Goal: Task Accomplishment & Management: Manage account settings

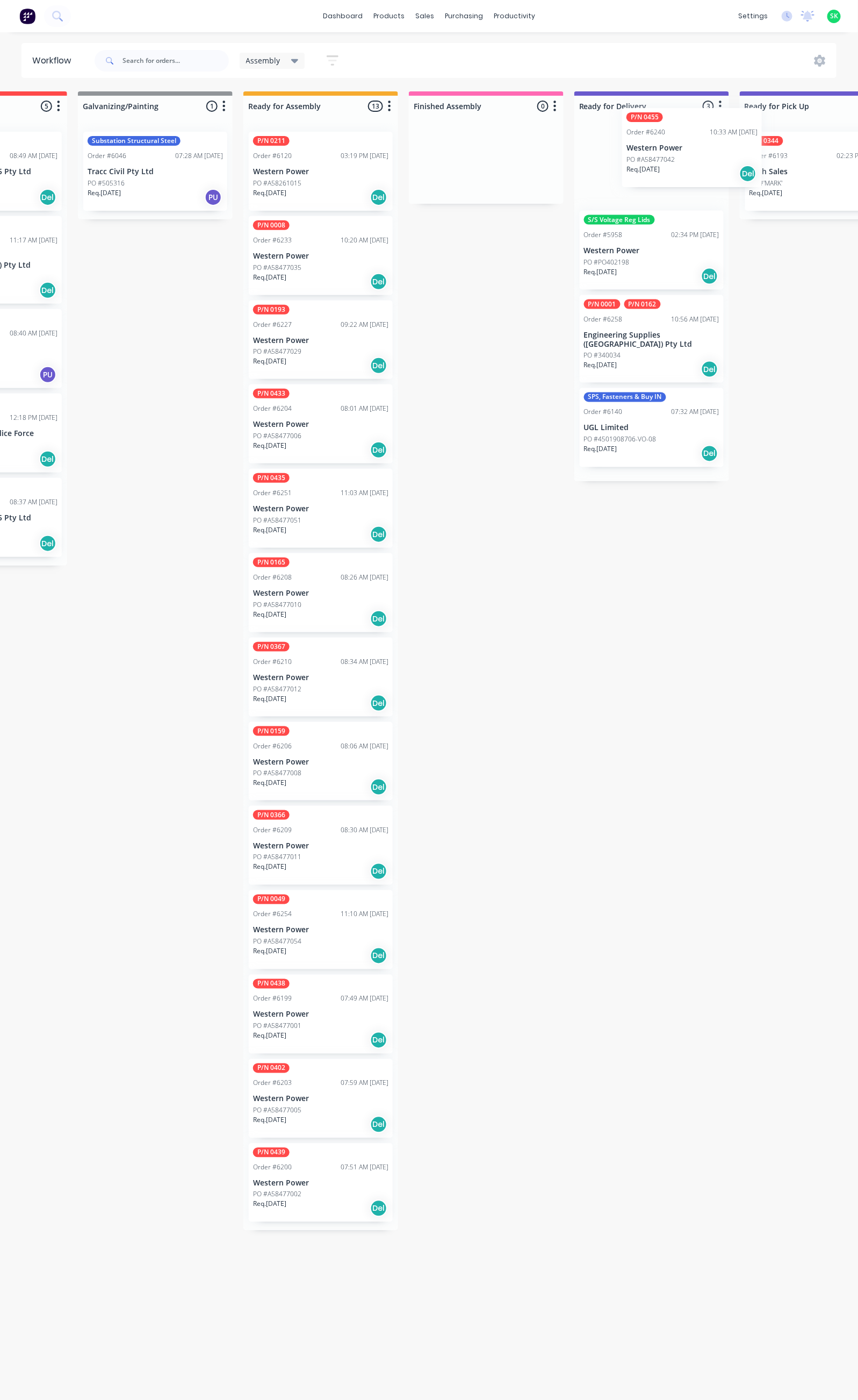
scroll to position [0, 277]
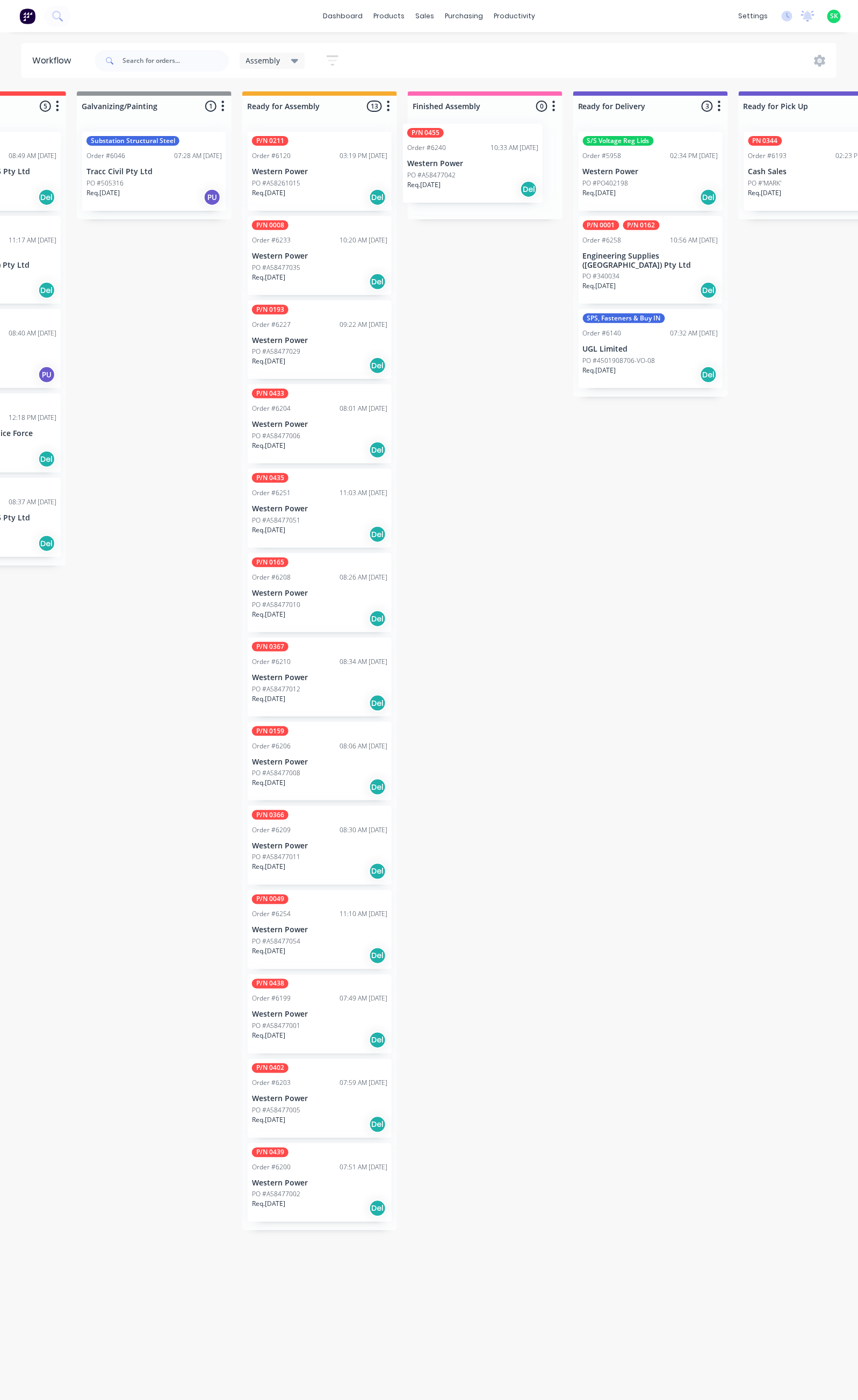
drag, startPoint x: 95, startPoint y: 1337, endPoint x: 470, endPoint y: 149, distance: 1245.8
click at [470, 149] on div "Submitted 44 Status colour #273444 hex #273444 Save Cancel Summaries Total orde…" at bounding box center [689, 741] width 1948 height 1299
click at [479, 174] on p "Western Power" at bounding box center [485, 171] width 135 height 9
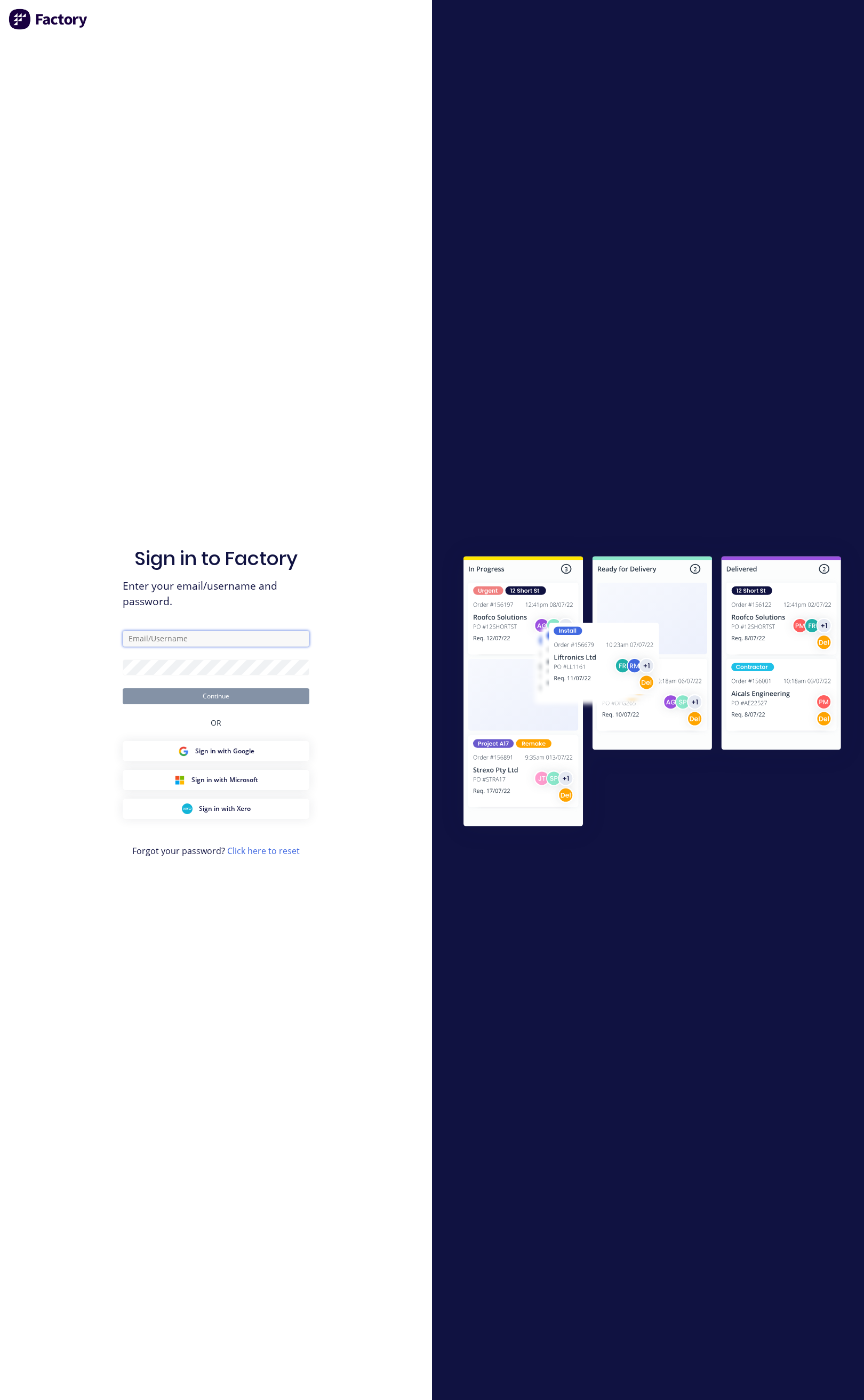
type input "stores@falconeng95.com.au"
click at [262, 696] on button "Continue" at bounding box center [216, 696] width 187 height 16
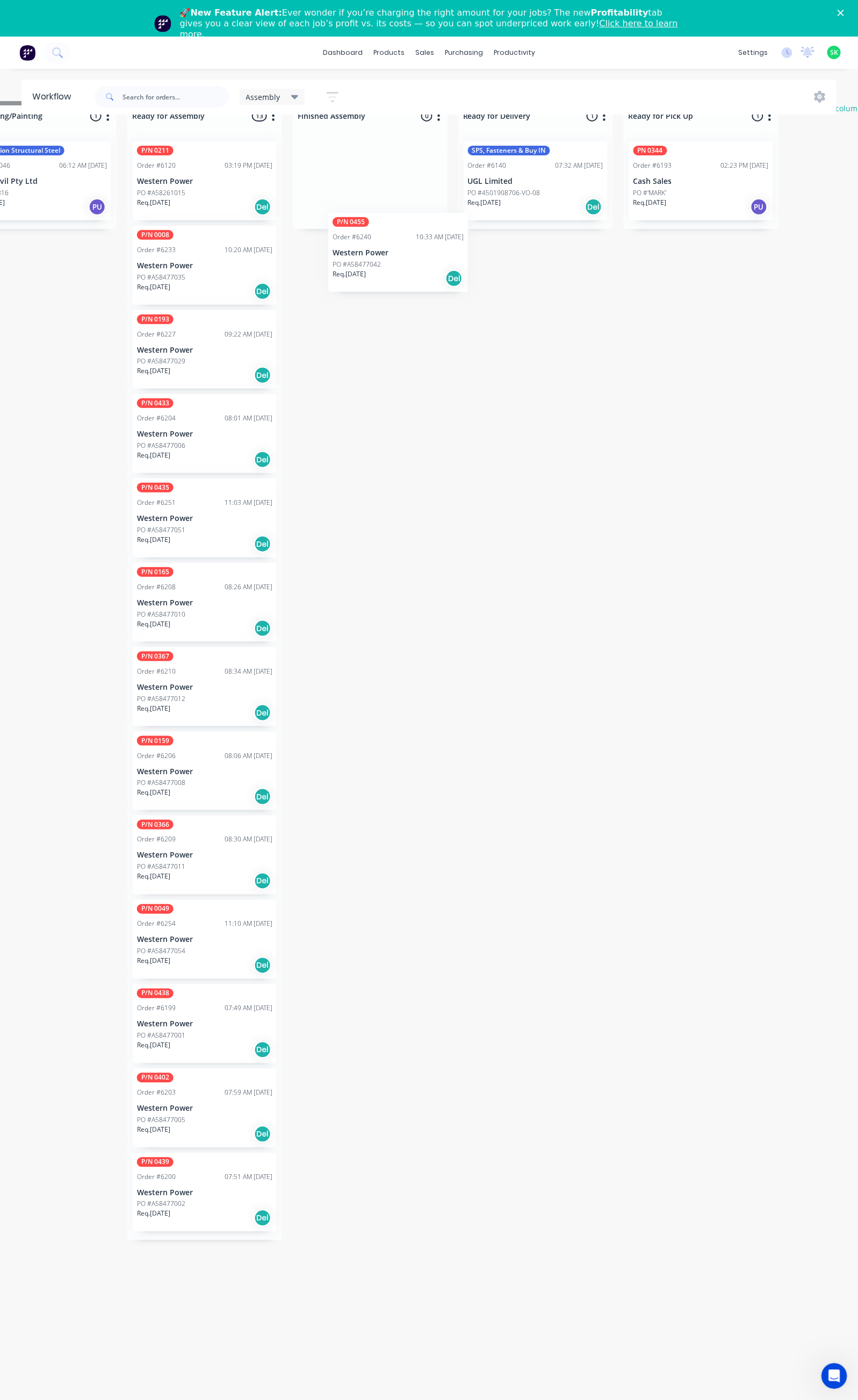
scroll to position [0, 392]
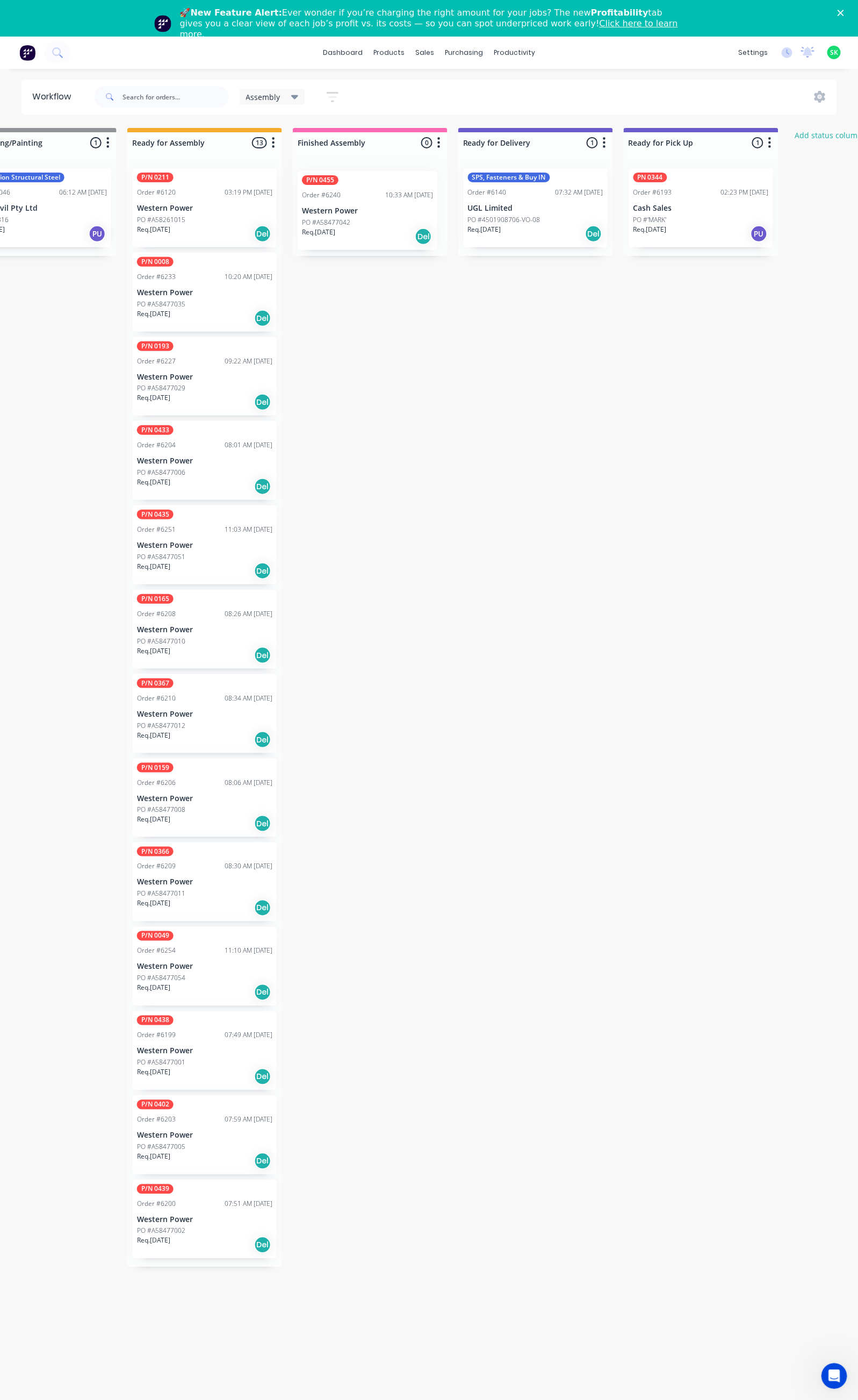
drag, startPoint x: 96, startPoint y: 1357, endPoint x: 368, endPoint y: 213, distance: 1175.9
click at [368, 213] on div "Submitted 44 Status colour #273444 hex #273444 Save Cancel Summaries Total orde…" at bounding box center [573, 777] width 1948 height 1299
click at [368, 216] on div "PO #A58477042" at bounding box center [370, 219] width 135 height 9
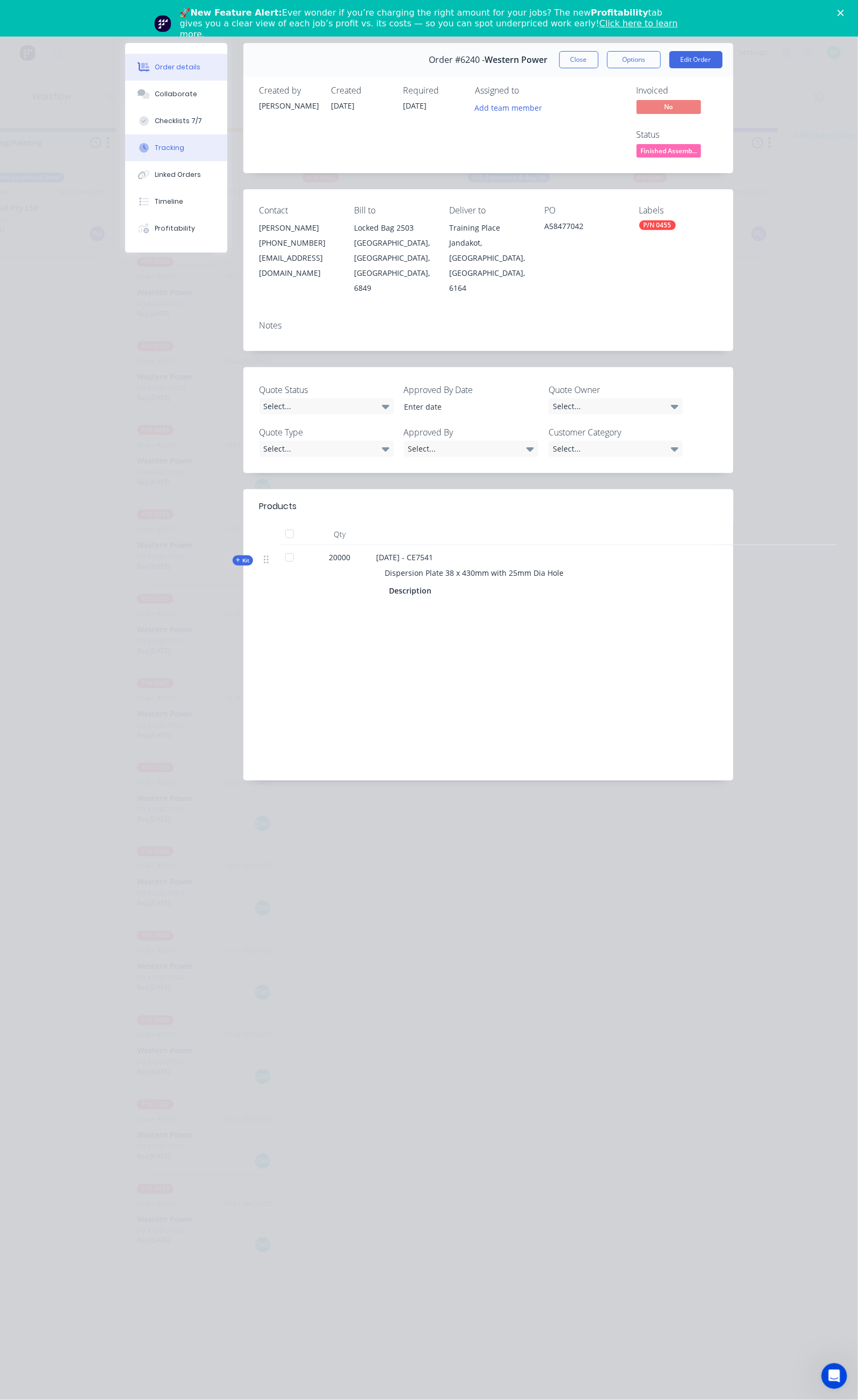
click at [125, 142] on button "Tracking" at bounding box center [176, 147] width 102 height 27
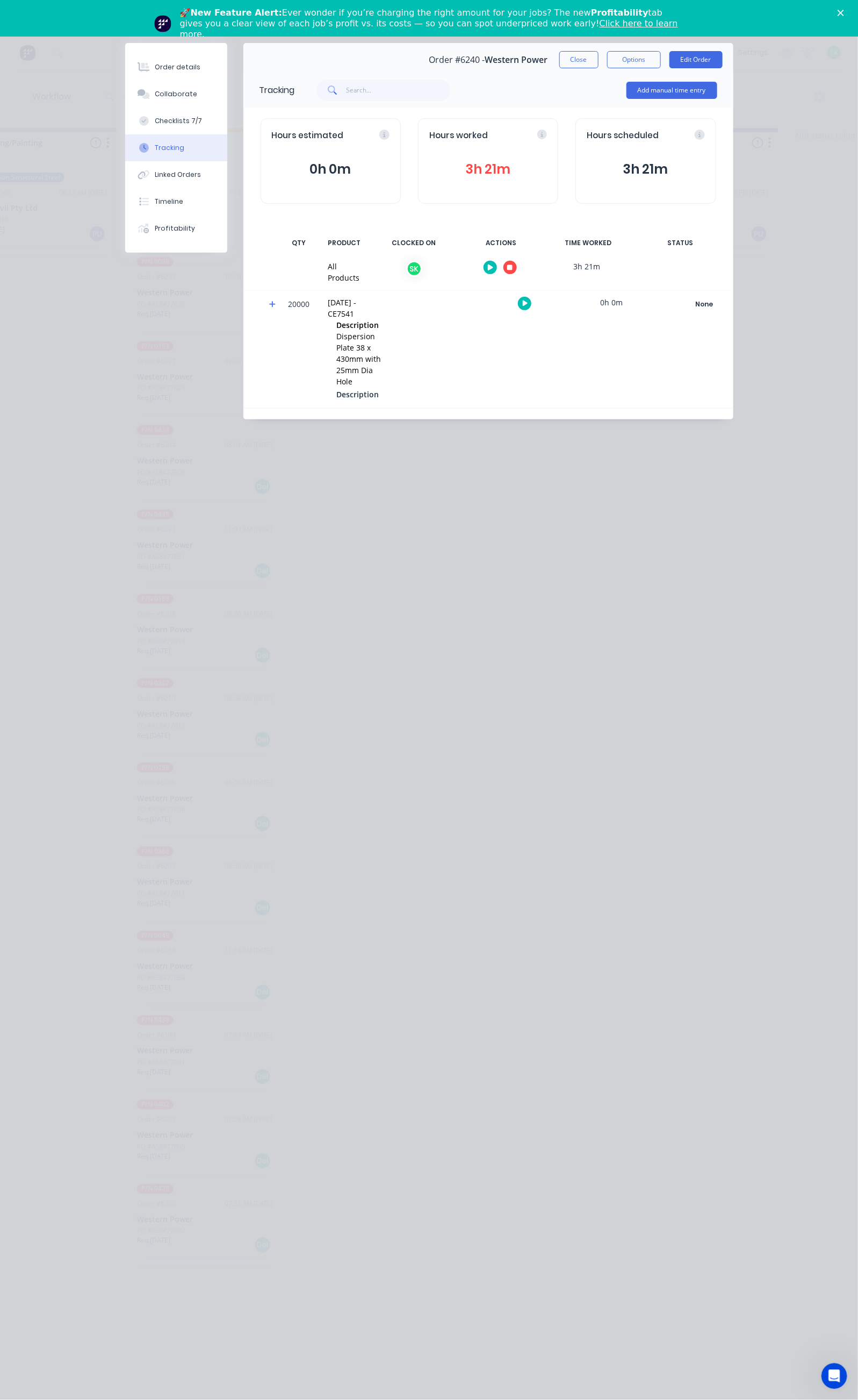
click at [512, 266] on icon "button" at bounding box center [510, 268] width 6 height 6
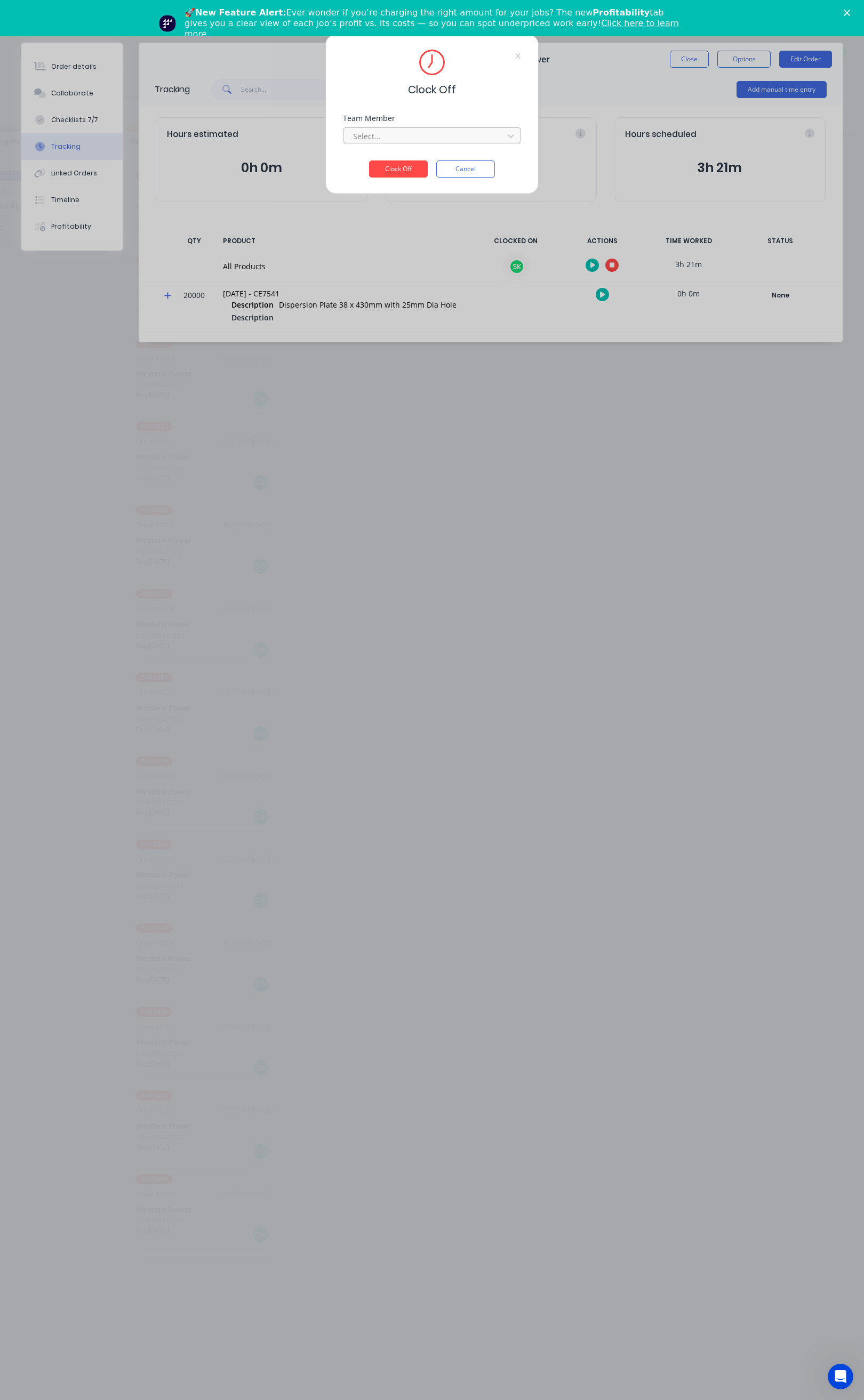
click at [494, 135] on div at bounding box center [425, 136] width 146 height 13
click at [410, 169] on button "Clock Off" at bounding box center [399, 169] width 59 height 17
click at [395, 138] on div at bounding box center [425, 136] width 146 height 13
click at [82, 155] on div "[PERSON_NAME]" at bounding box center [43, 160] width 177 height 20
click at [391, 172] on button "Clock Off" at bounding box center [399, 177] width 59 height 17
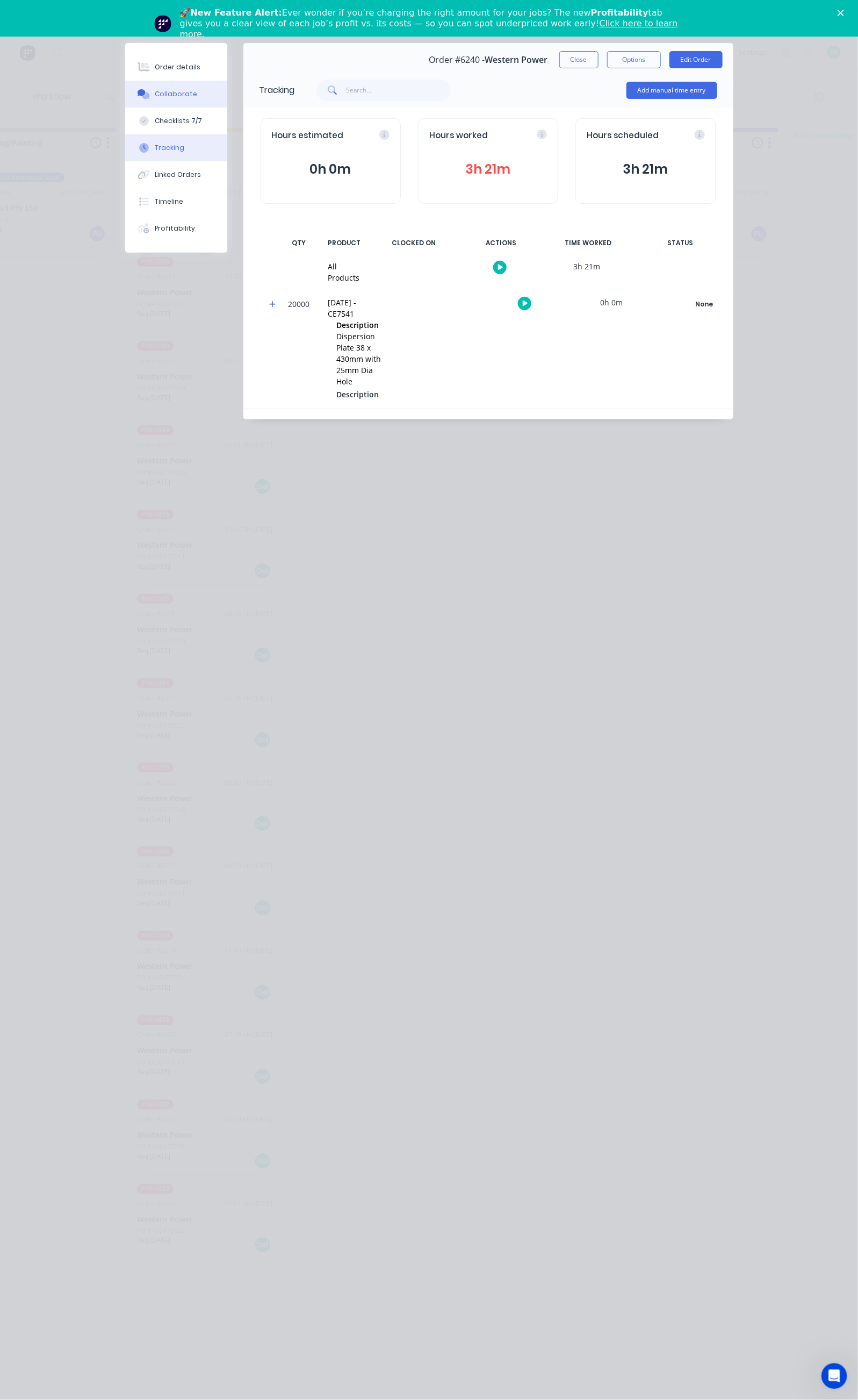
click at [125, 88] on button "Collaborate" at bounding box center [176, 94] width 102 height 27
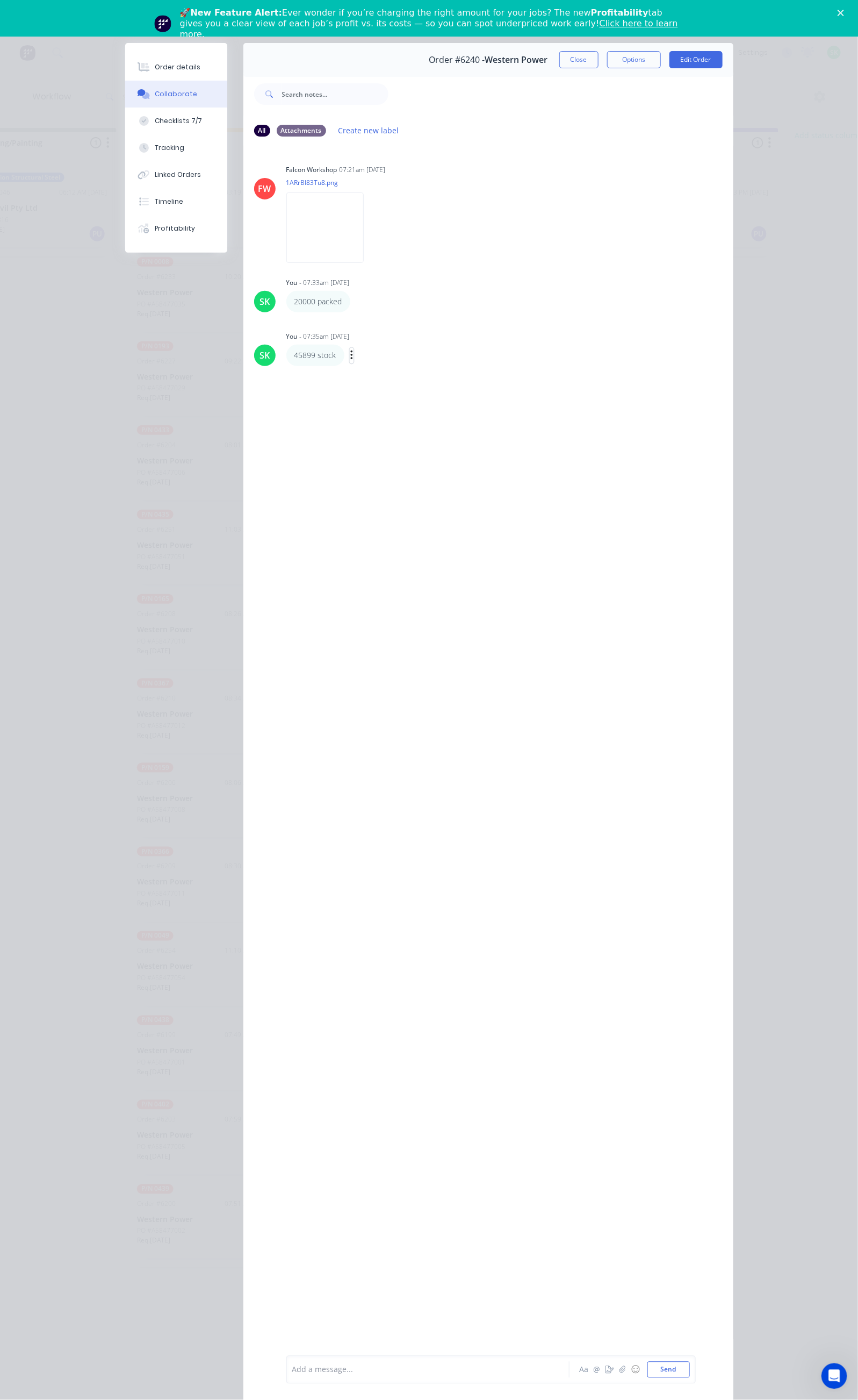
click at [351, 354] on icon "button" at bounding box center [351, 355] width 2 height 9
click at [358, 371] on button "Edit" at bounding box center [392, 375] width 68 height 18
click at [293, 1368] on span "45899 stock" at bounding box center [313, 1370] width 42 height 10
drag, startPoint x: 208, startPoint y: 1369, endPoint x: 207, endPoint y: 1374, distance: 5.1
click at [293, 1372] on span "45899 stock" at bounding box center [313, 1370] width 42 height 10
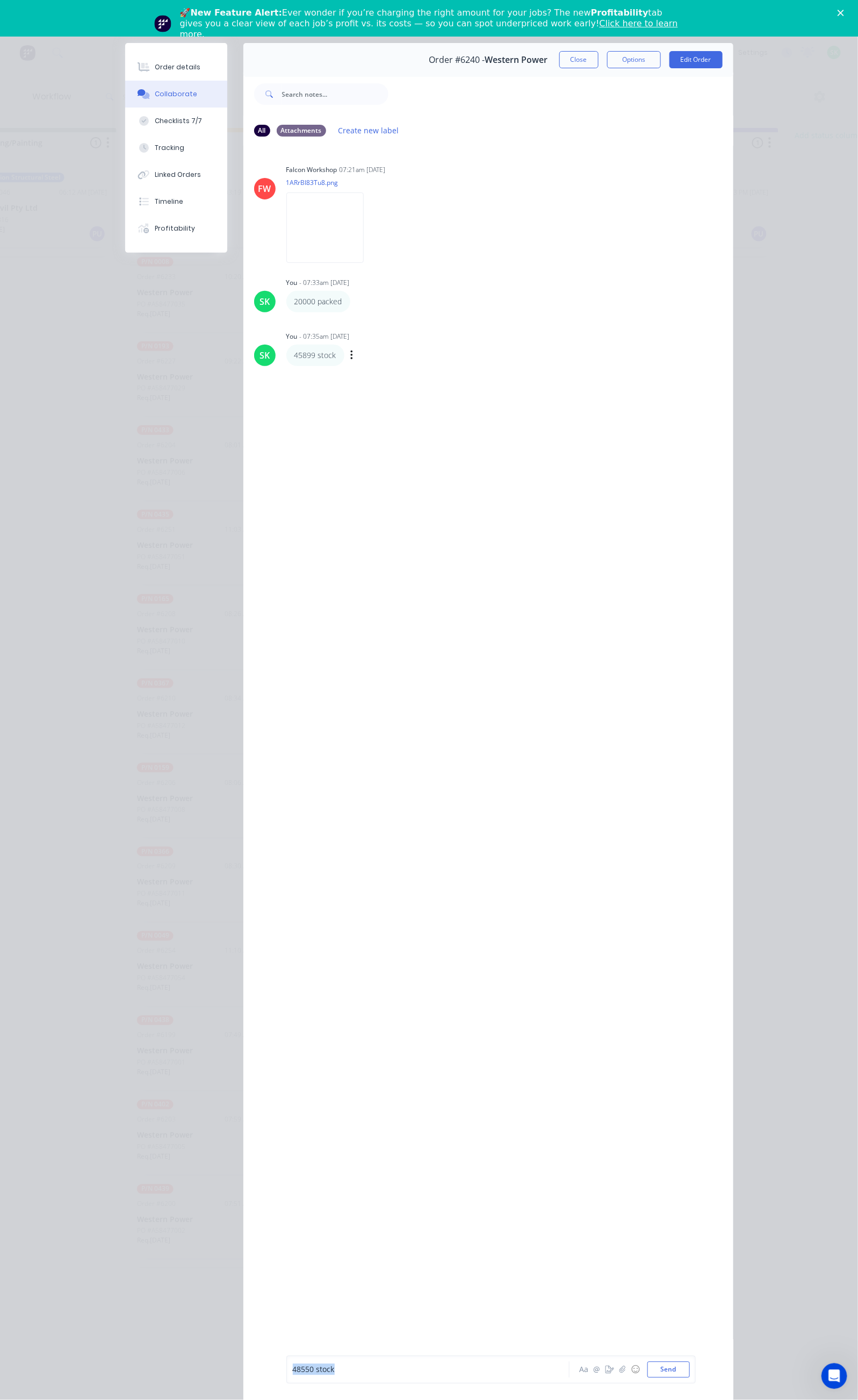
drag, startPoint x: 278, startPoint y: 1369, endPoint x: 176, endPoint y: 1372, distance: 102.0
click at [244, 1372] on div "48550 stock Aa @ ☺ Send" at bounding box center [488, 1370] width 490 height 60
click at [690, 1374] on button "Send" at bounding box center [669, 1370] width 42 height 16
click at [356, 299] on button "button" at bounding box center [358, 301] width 4 height 16
click at [363, 317] on button "Edit" at bounding box center [397, 321] width 68 height 18
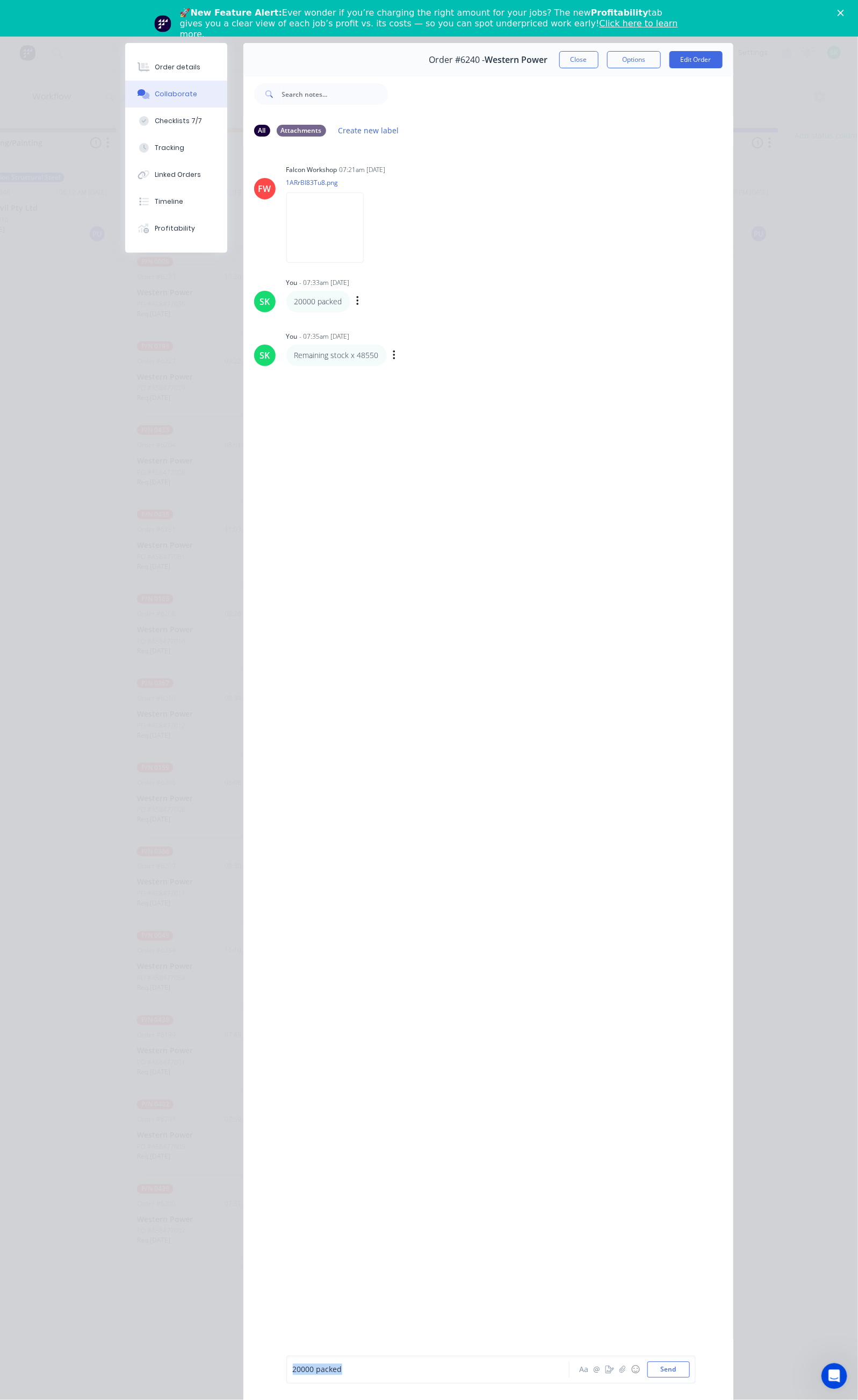
drag, startPoint x: 244, startPoint y: 1368, endPoint x: 179, endPoint y: 1360, distance: 65.5
click at [244, 1360] on div "20000 packed Aa @ ☺ Send" at bounding box center [488, 1370] width 490 height 60
click at [286, 234] on img at bounding box center [325, 228] width 77 height 71
click at [599, 55] on button "Close" at bounding box center [579, 59] width 39 height 17
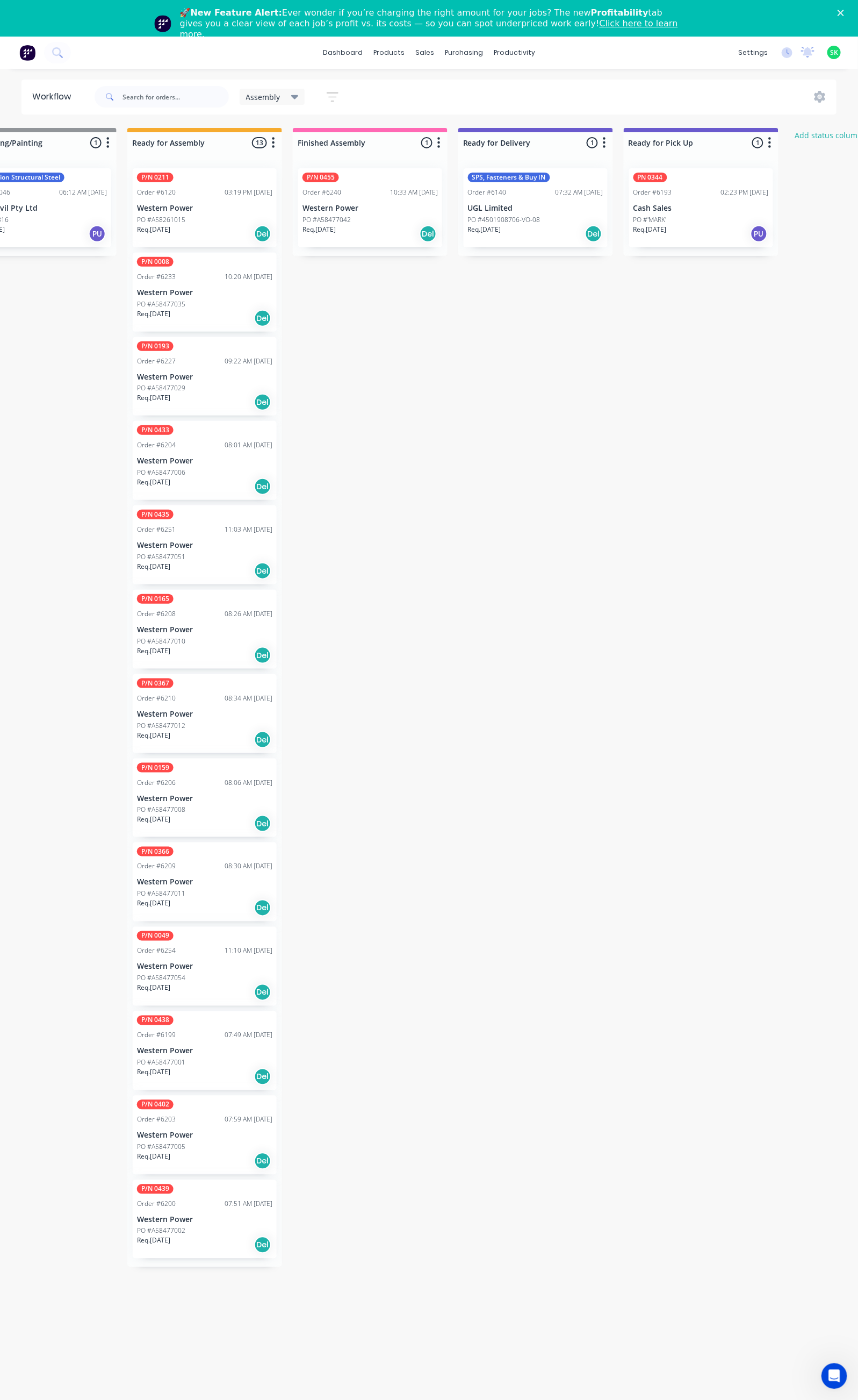
click at [844, 9] on icon "Close" at bounding box center [841, 13] width 6 height 6
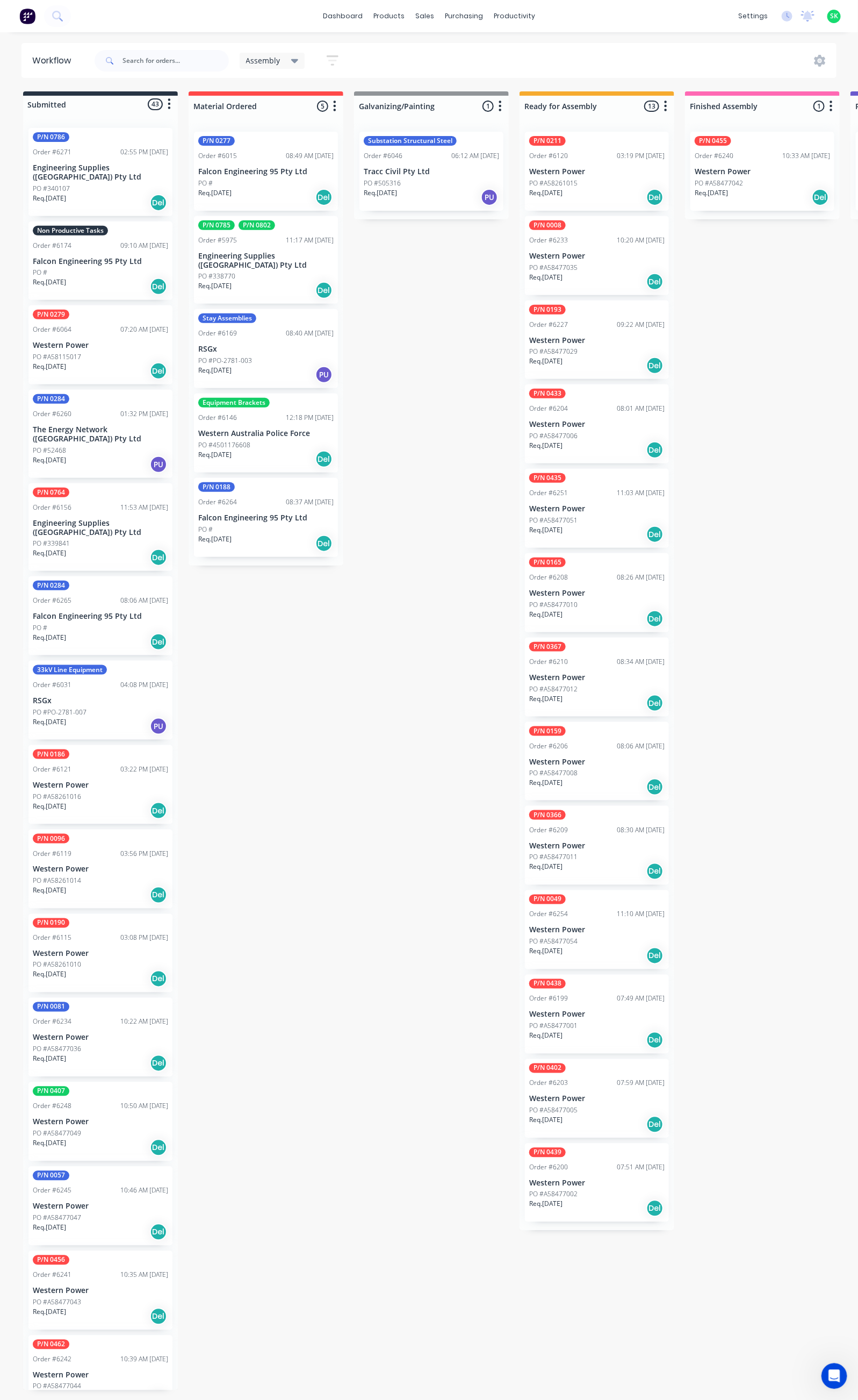
scroll to position [0, 0]
click at [105, 184] on div "PO #340107" at bounding box center [100, 188] width 135 height 9
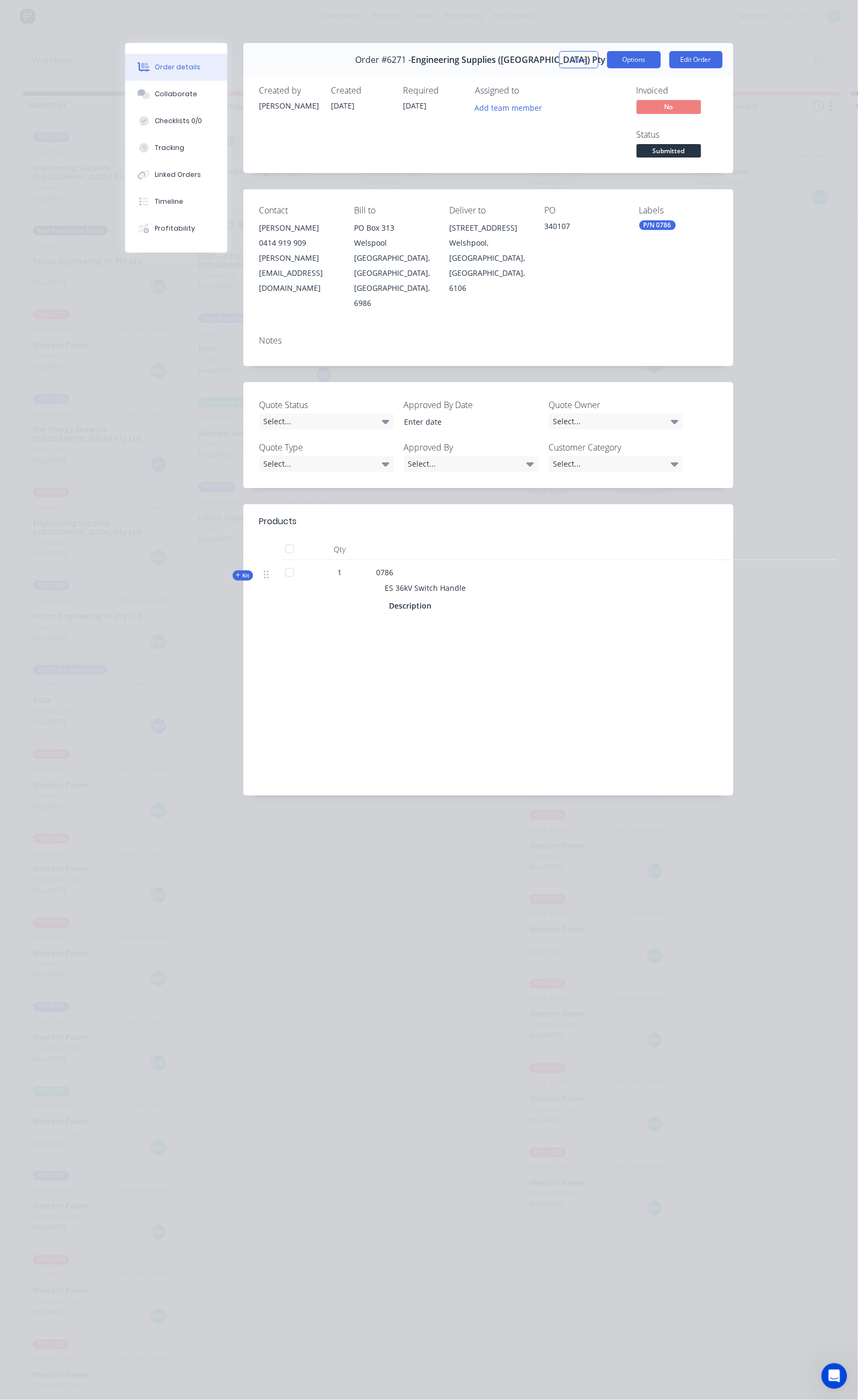
click at [661, 63] on button "Options" at bounding box center [634, 59] width 54 height 17
click at [652, 129] on div "Delivery Docket" at bounding box center [604, 130] width 94 height 16
click at [652, 129] on div "Standard" at bounding box center [604, 130] width 94 height 16
click at [529, 598] on div "Description" at bounding box center [587, 605] width 395 height 16
drag, startPoint x: 685, startPoint y: 55, endPoint x: 667, endPoint y: 52, distance: 18.2
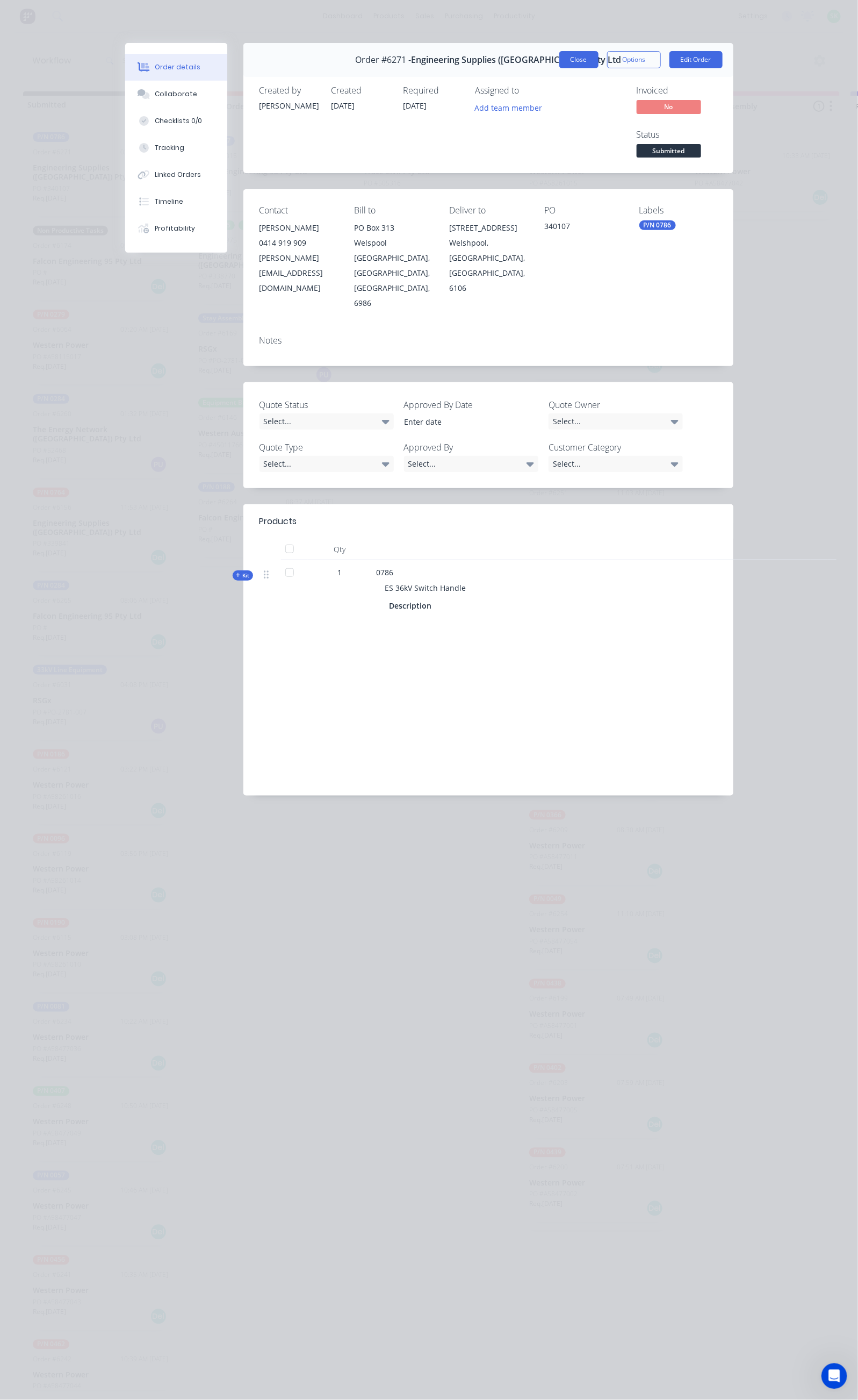
click at [599, 55] on button "Close" at bounding box center [579, 59] width 39 height 17
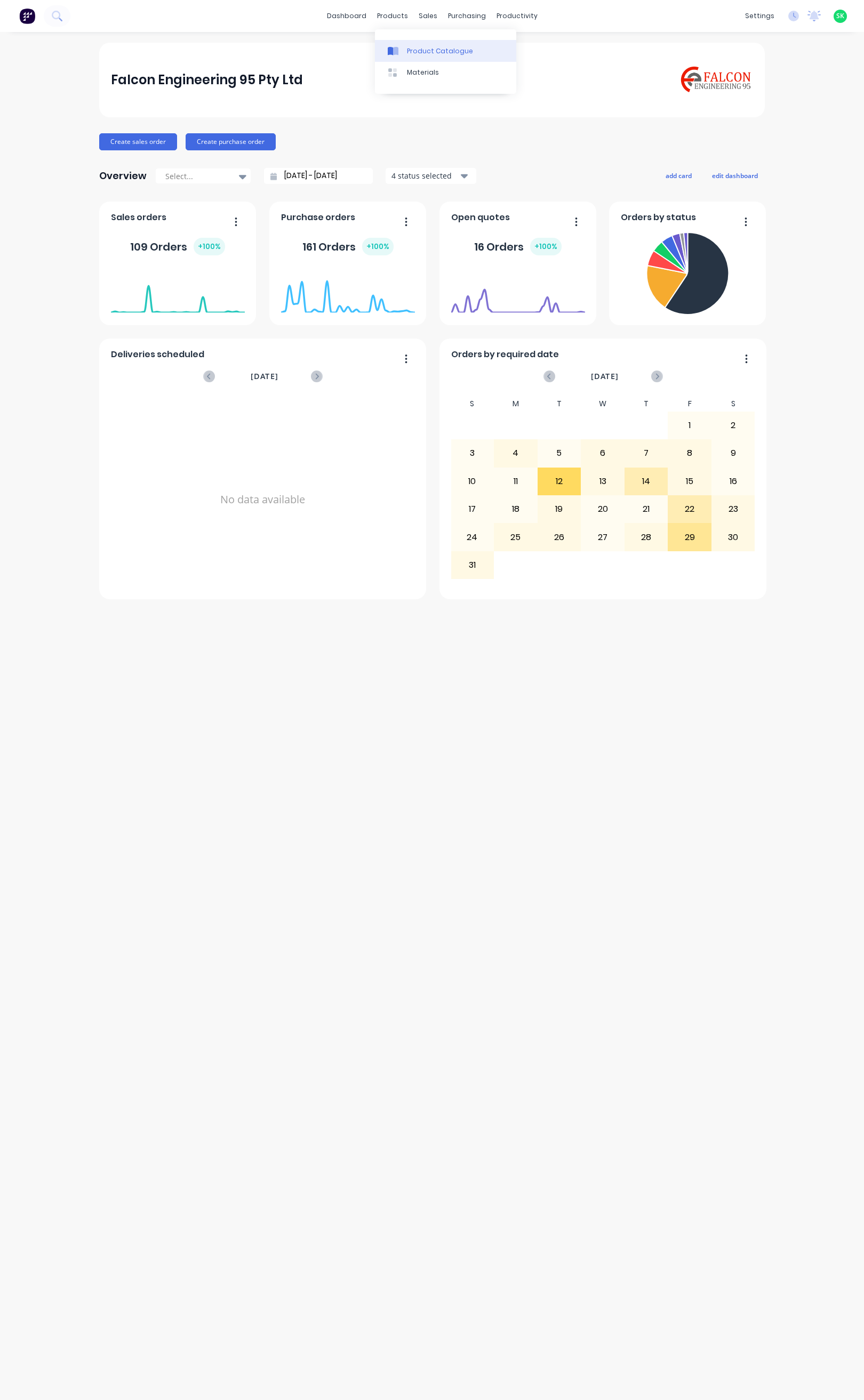
click at [397, 49] on icon at bounding box center [395, 51] width 6 height 9
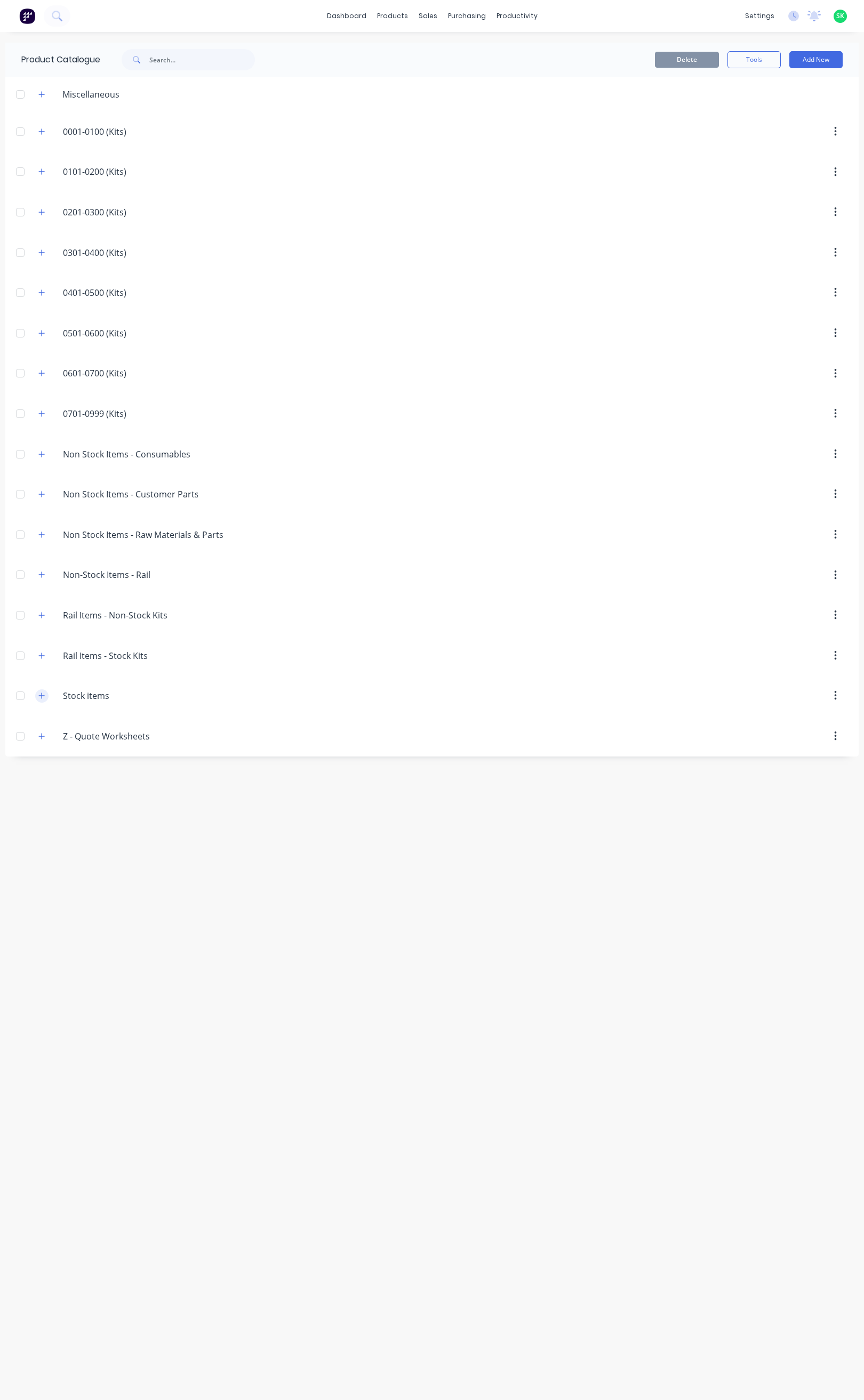
click at [43, 699] on icon "button" at bounding box center [41, 696] width 6 height 7
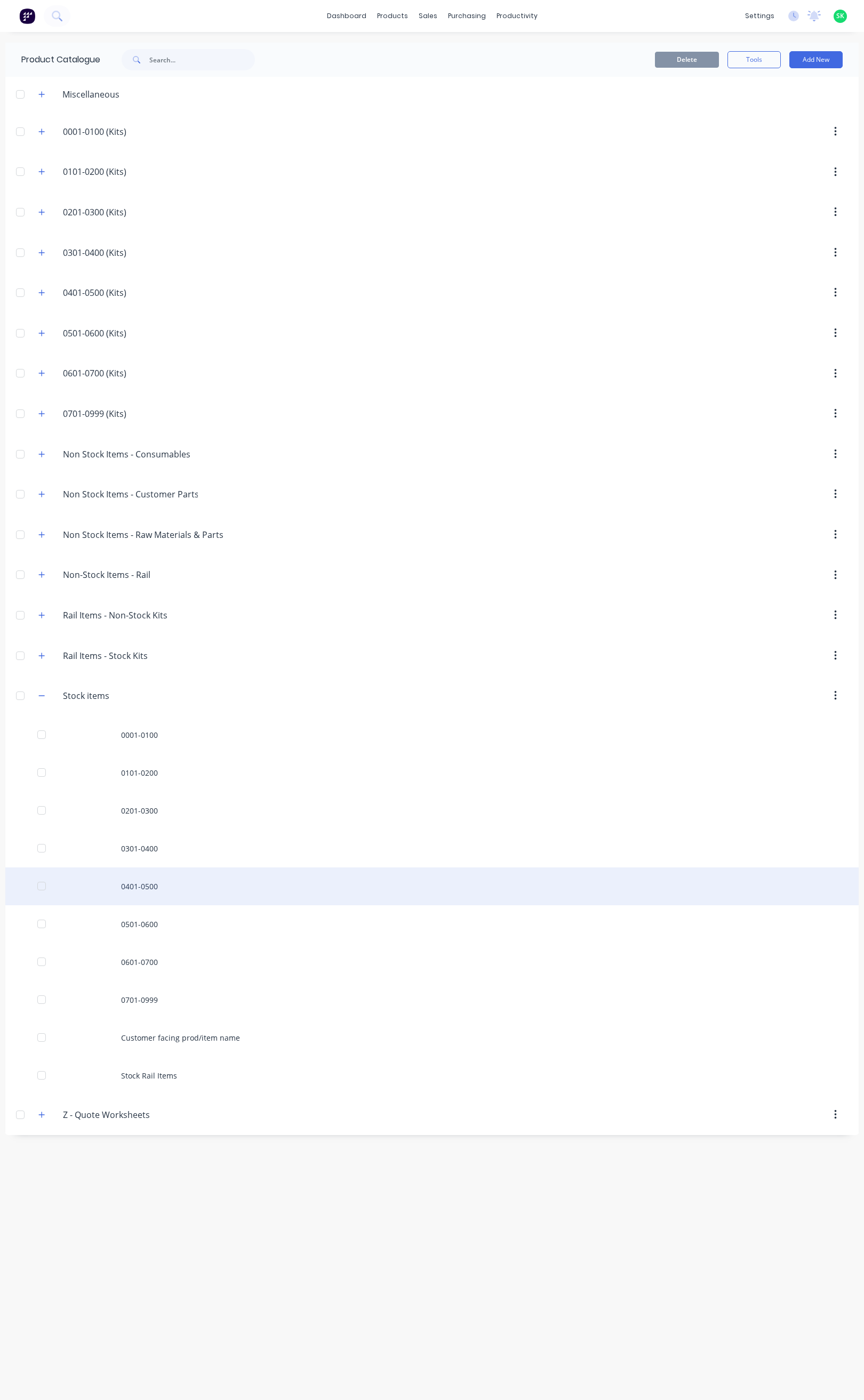
click at [139, 902] on div "0401-0500" at bounding box center [432, 886] width 853 height 38
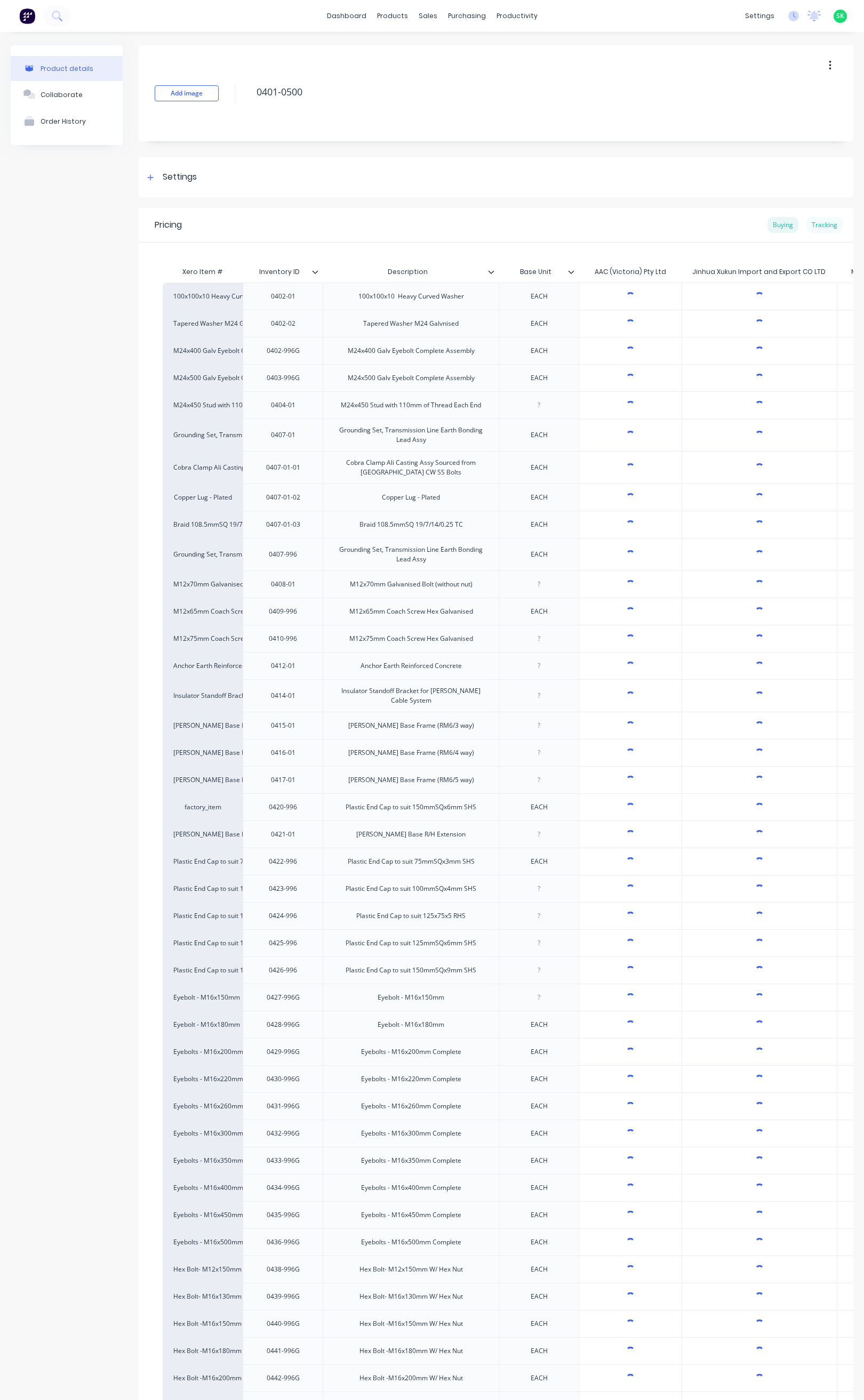
click at [812, 220] on div "Tracking" at bounding box center [825, 225] width 36 height 16
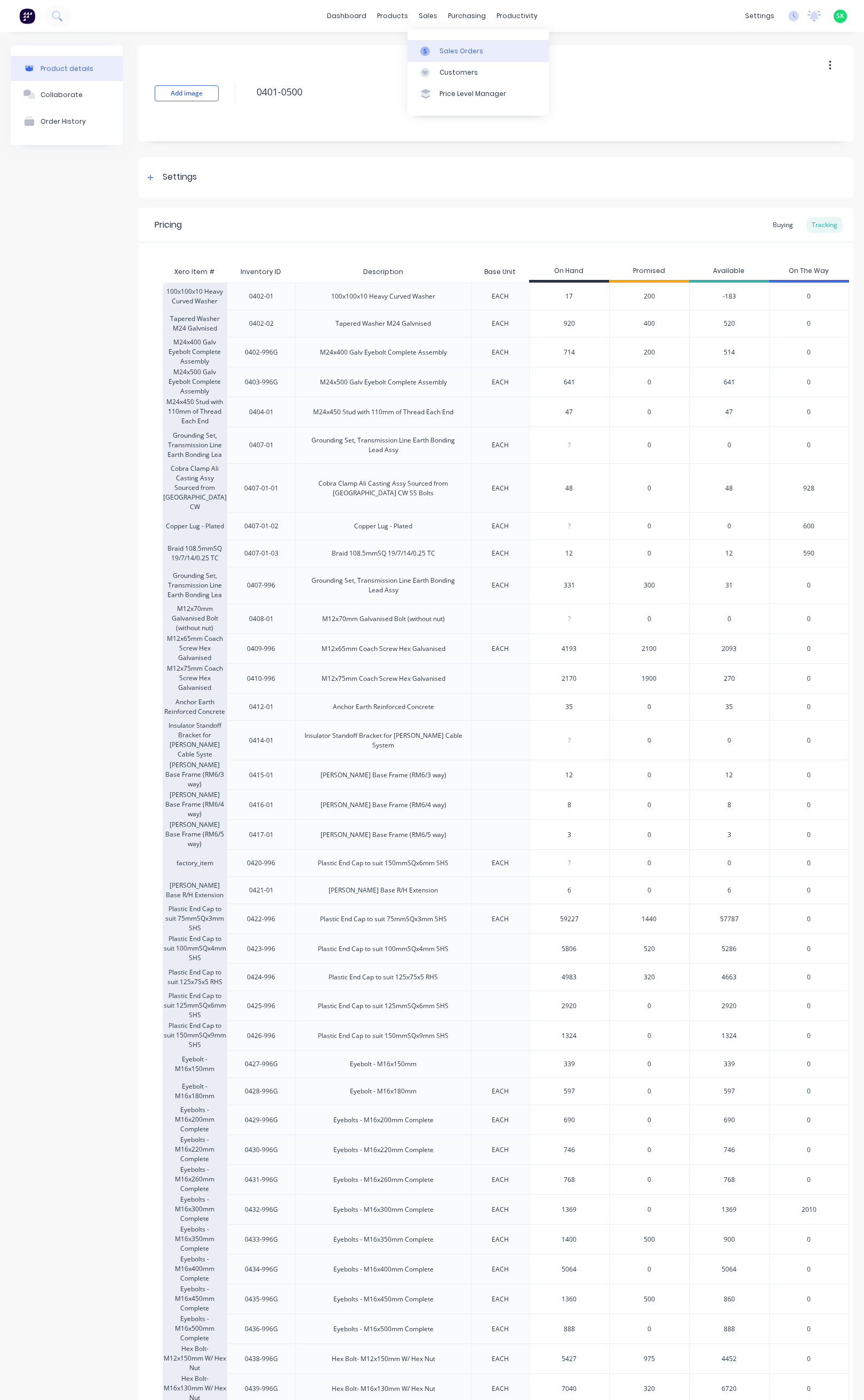
click at [435, 49] on div at bounding box center [429, 51] width 16 height 9
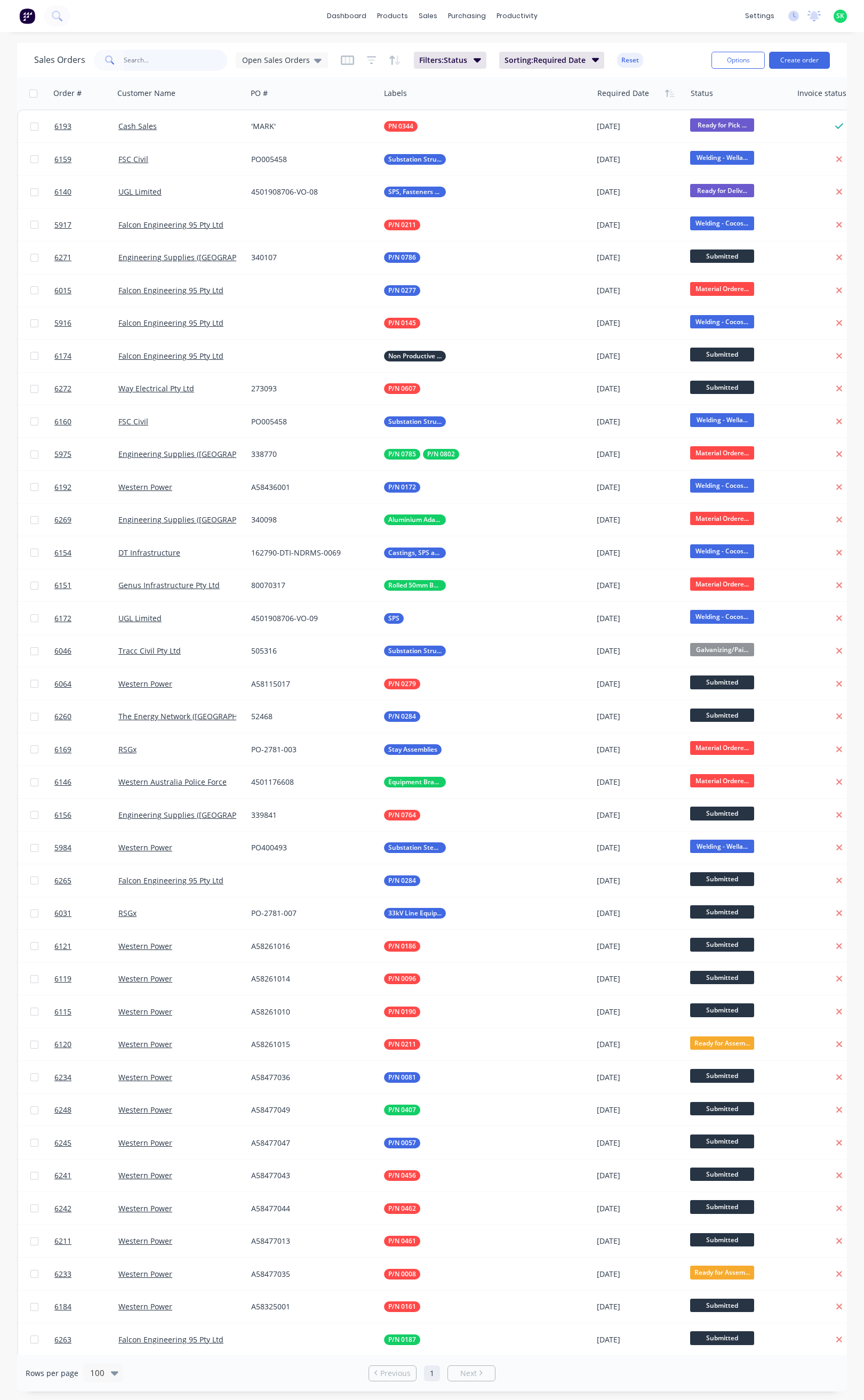
click at [142, 59] on input "text" at bounding box center [176, 60] width 104 height 21
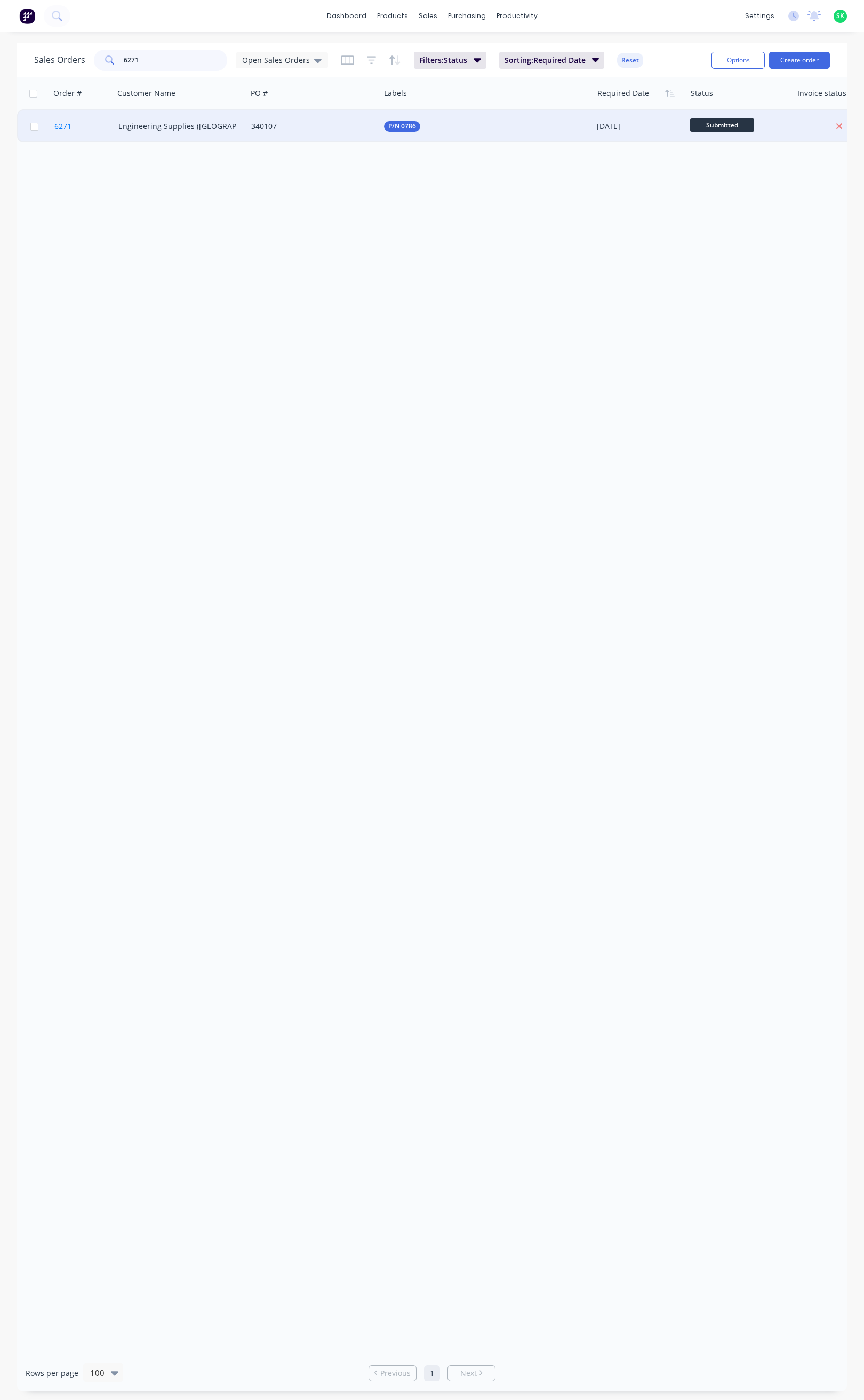
type input "6271"
click at [64, 122] on span "6271" at bounding box center [62, 126] width 17 height 11
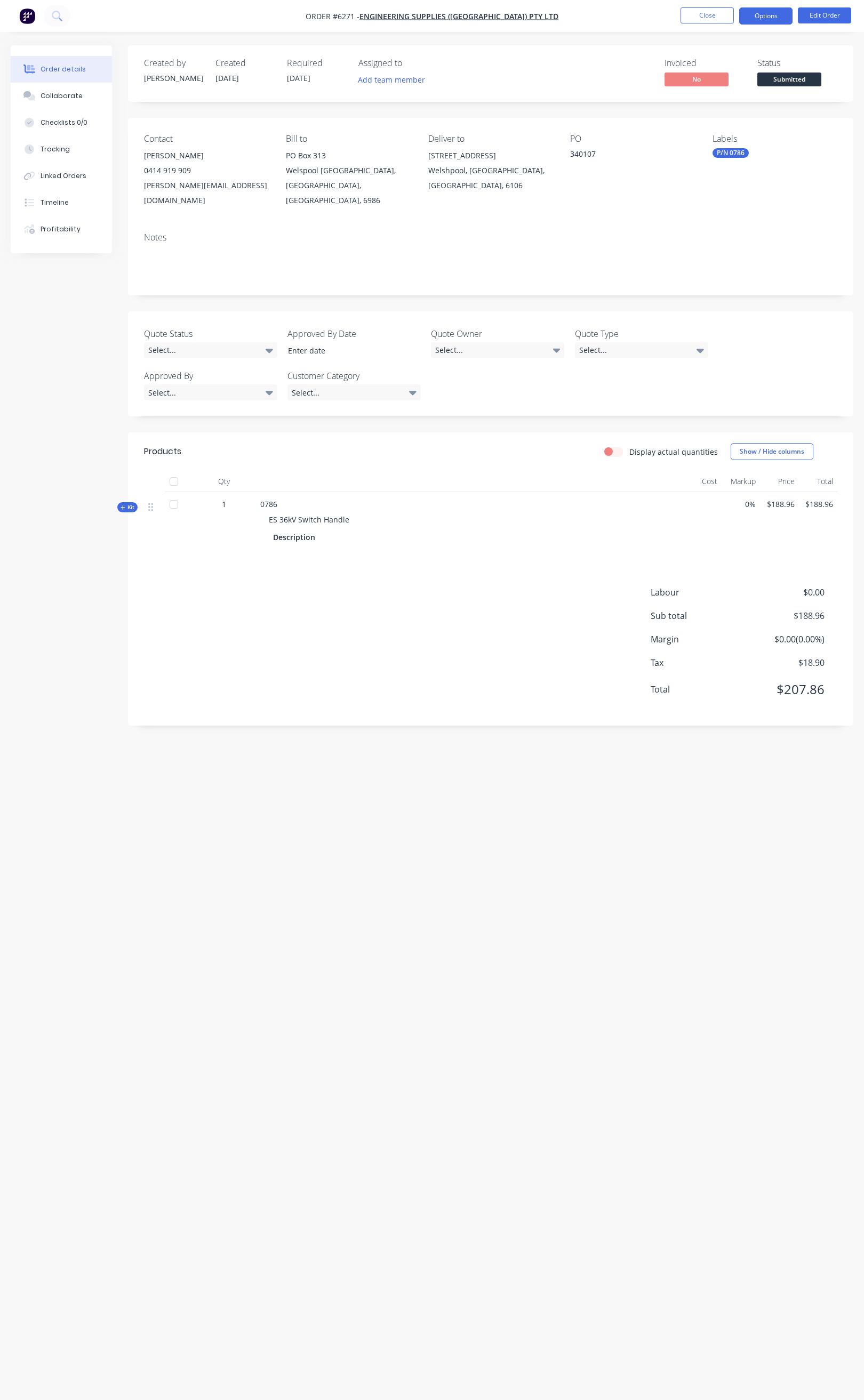
click at [778, 13] on button "Options" at bounding box center [765, 16] width 53 height 17
click at [750, 109] on div "Order Confirmation" at bounding box center [733, 107] width 98 height 16
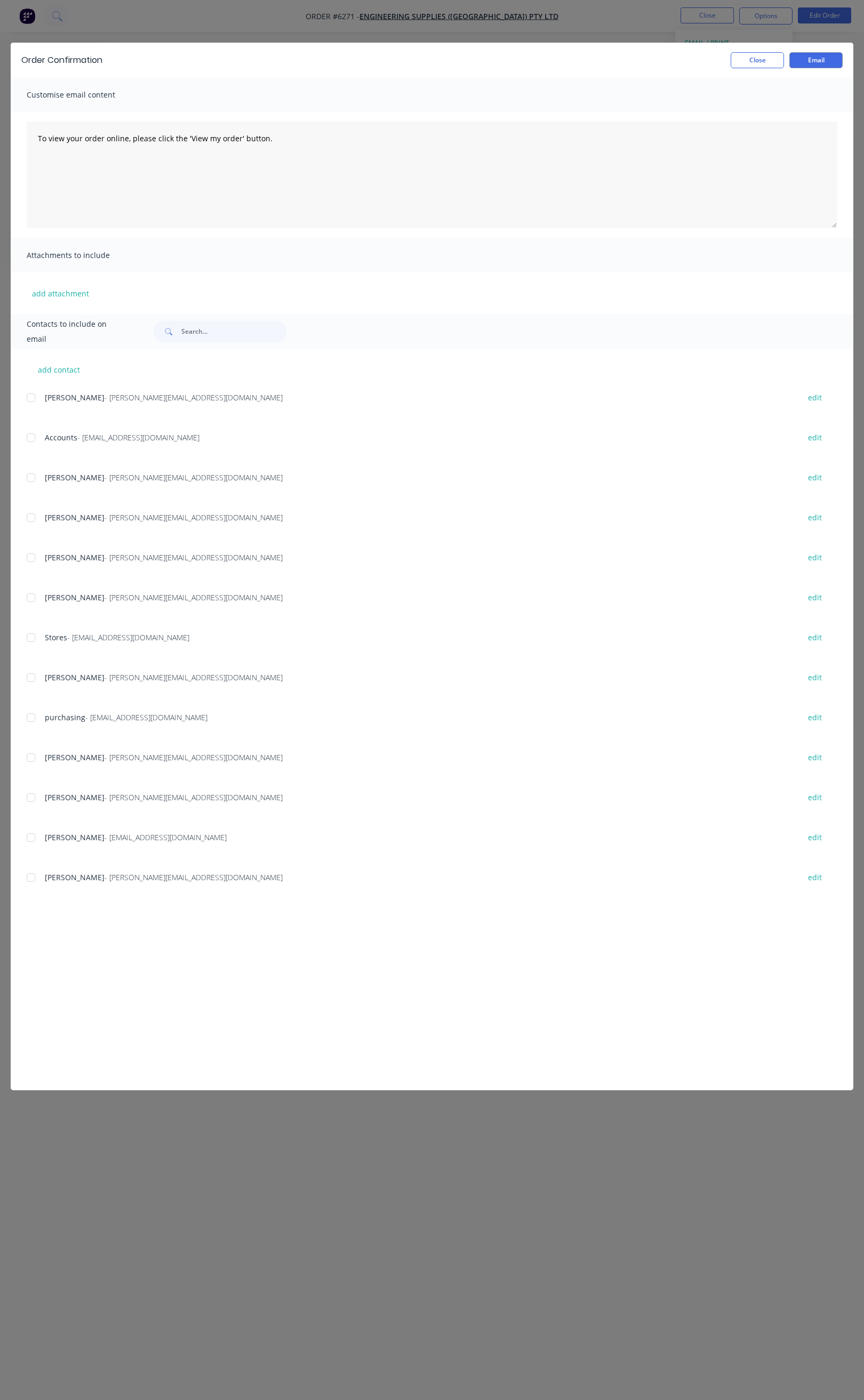
click at [27, 475] on div at bounding box center [31, 478] width 21 height 21
click at [29, 395] on div at bounding box center [31, 398] width 21 height 21
click at [31, 555] on div at bounding box center [31, 558] width 21 height 21
click at [31, 599] on div at bounding box center [31, 598] width 21 height 21
drag, startPoint x: 241, startPoint y: 133, endPoint x: 32, endPoint y: 123, distance: 209.2
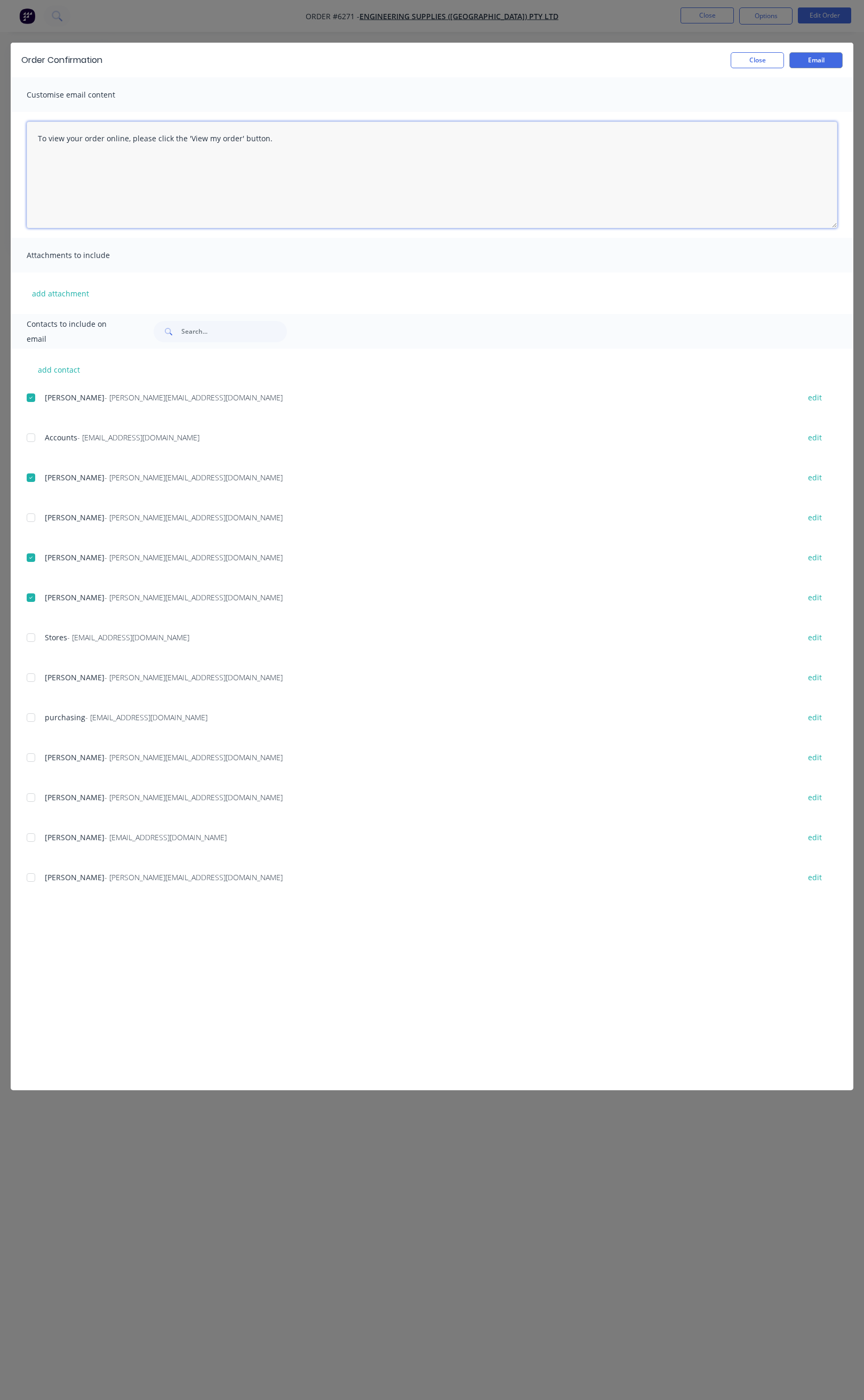
click at [32, 123] on textarea "To view your order online, please click the 'View my order' button." at bounding box center [432, 175] width 811 height 107
paste textarea "Hi All, Your order 6271 is now ready for you to pick up in full. Please come an…"
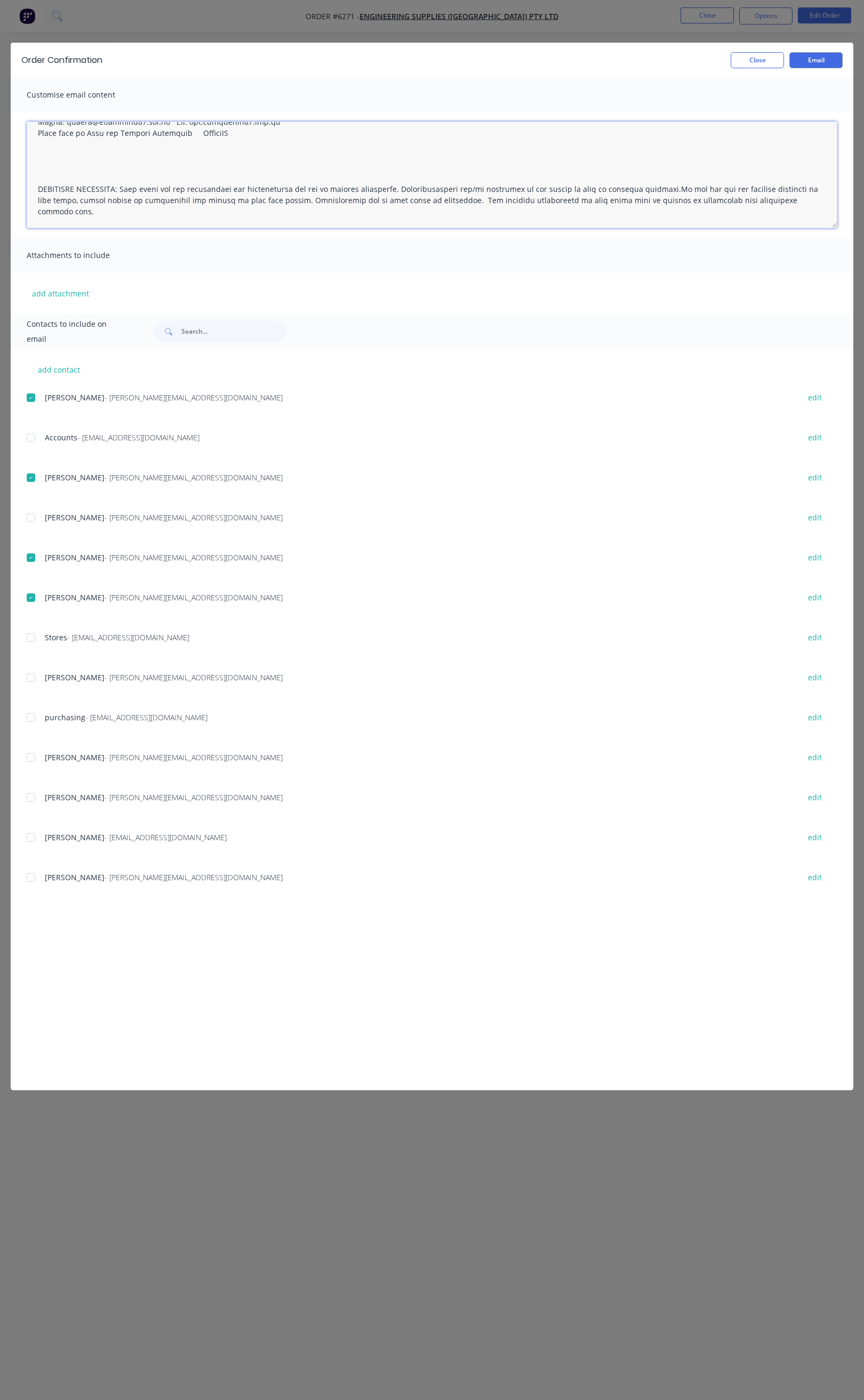
scroll to position [274, 0]
type textarea "Hi All, Your order 6271 is now ready for you to pick up in full. Please come an…"
click at [813, 59] on button "Email" at bounding box center [815, 61] width 53 height 16
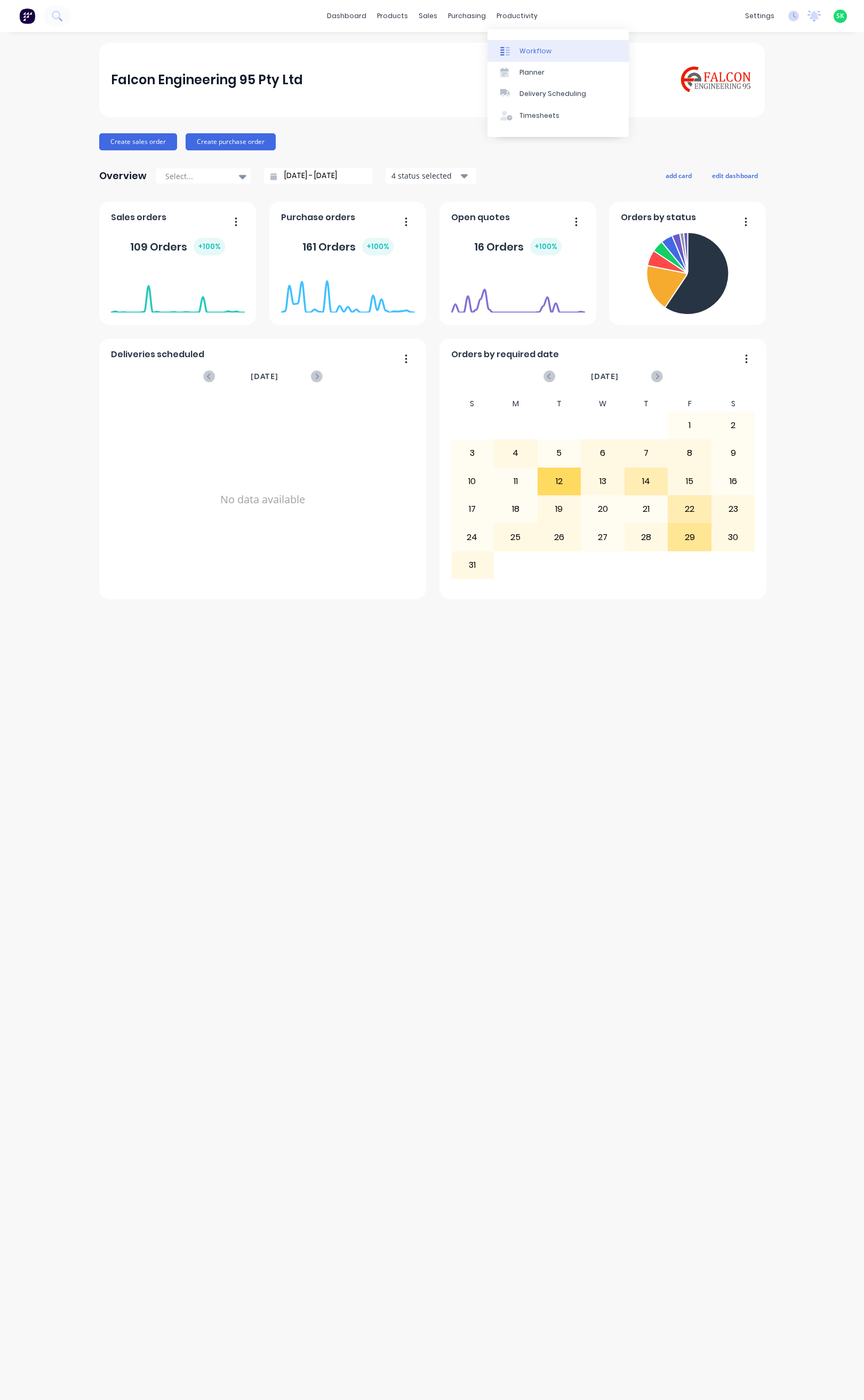
click at [520, 42] on link "Workflow" at bounding box center [558, 51] width 141 height 21
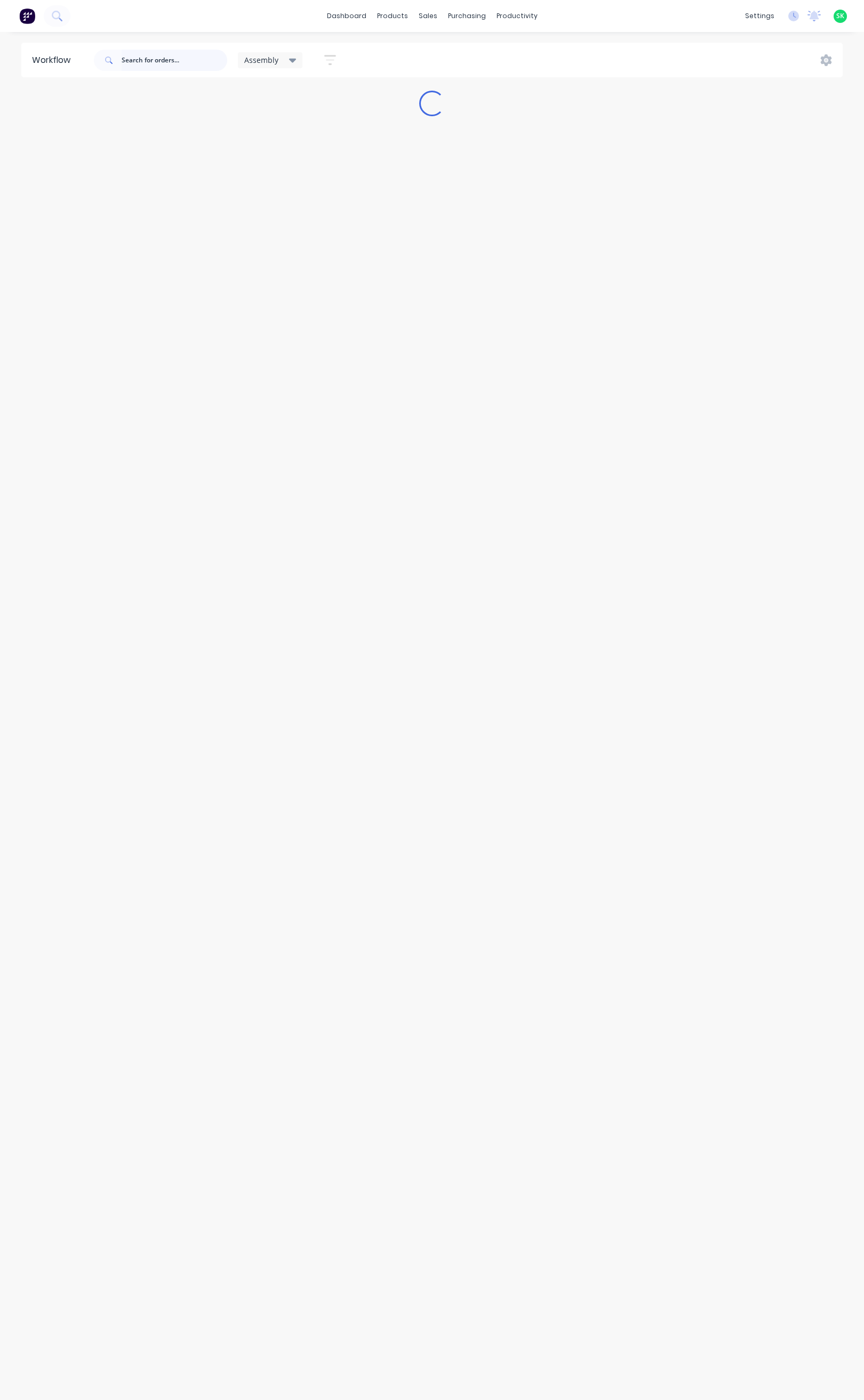
click at [130, 61] on input "text" at bounding box center [174, 60] width 106 height 21
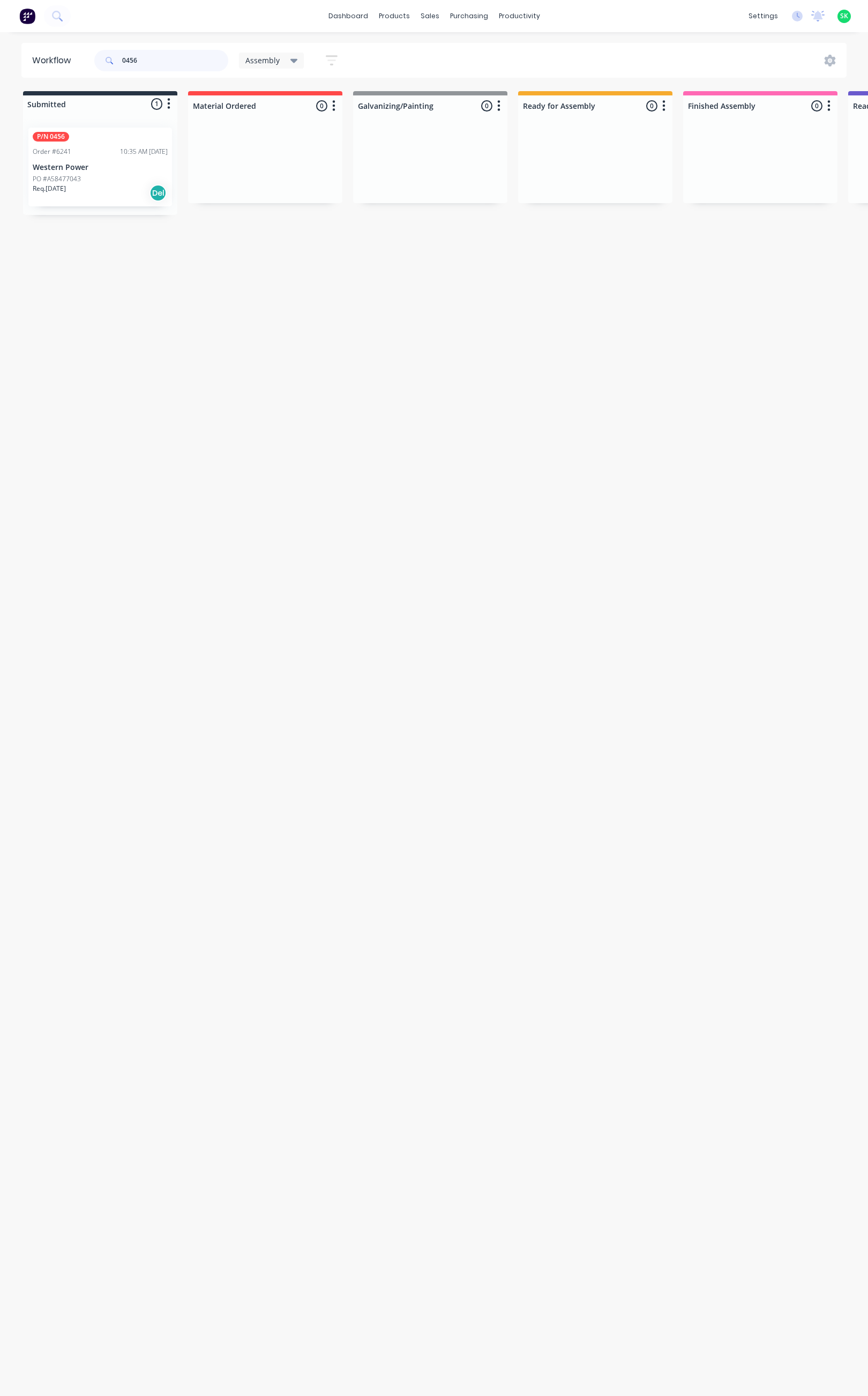
type input "0456"
click at [114, 181] on div "PO #A58477043" at bounding box center [100, 178] width 135 height 9
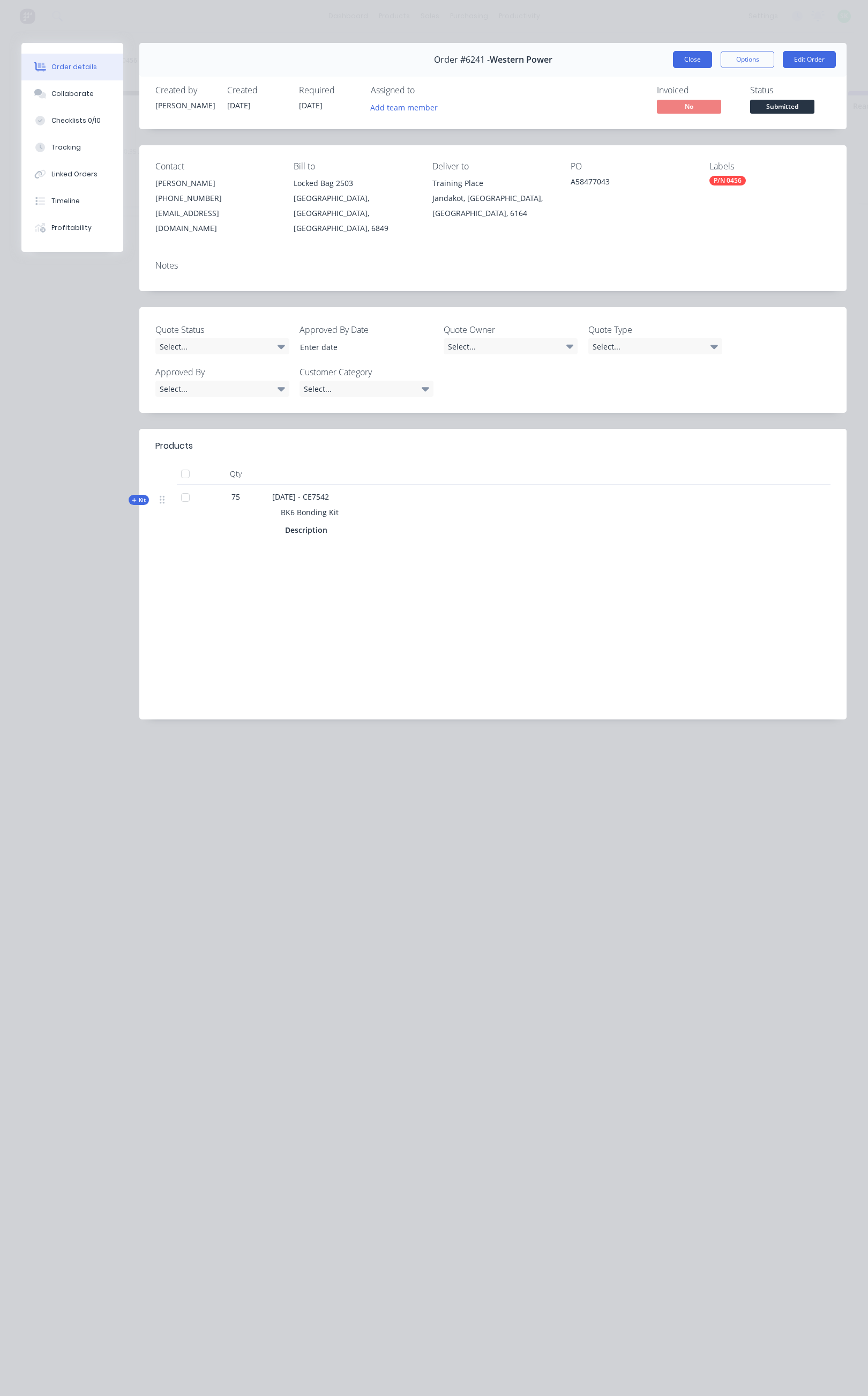
click at [679, 55] on button "Close" at bounding box center [692, 59] width 39 height 17
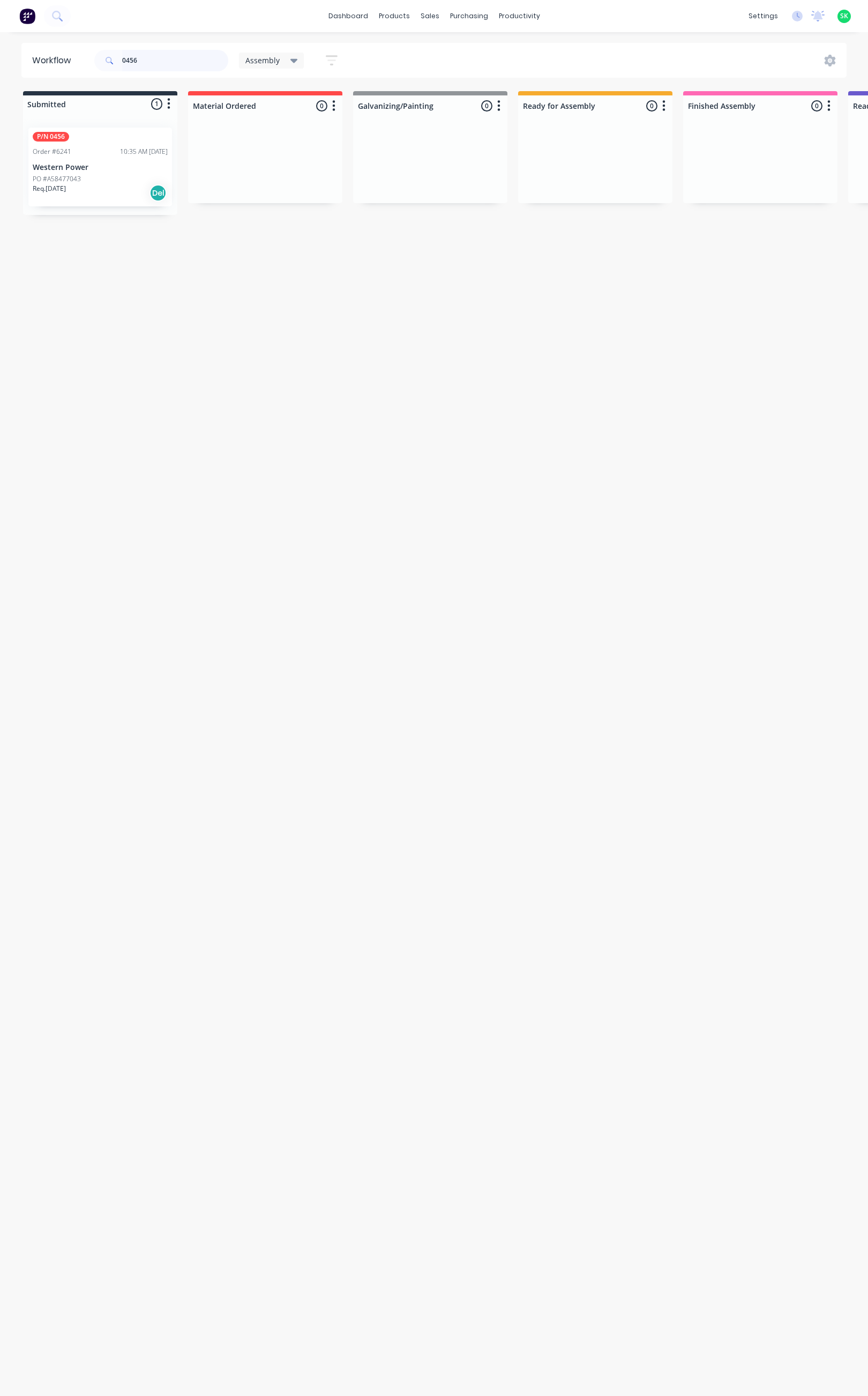
drag, startPoint x: 129, startPoint y: 66, endPoint x: 121, endPoint y: 66, distance: 8.0
click at [114, 66] on div "0456" at bounding box center [161, 60] width 134 height 21
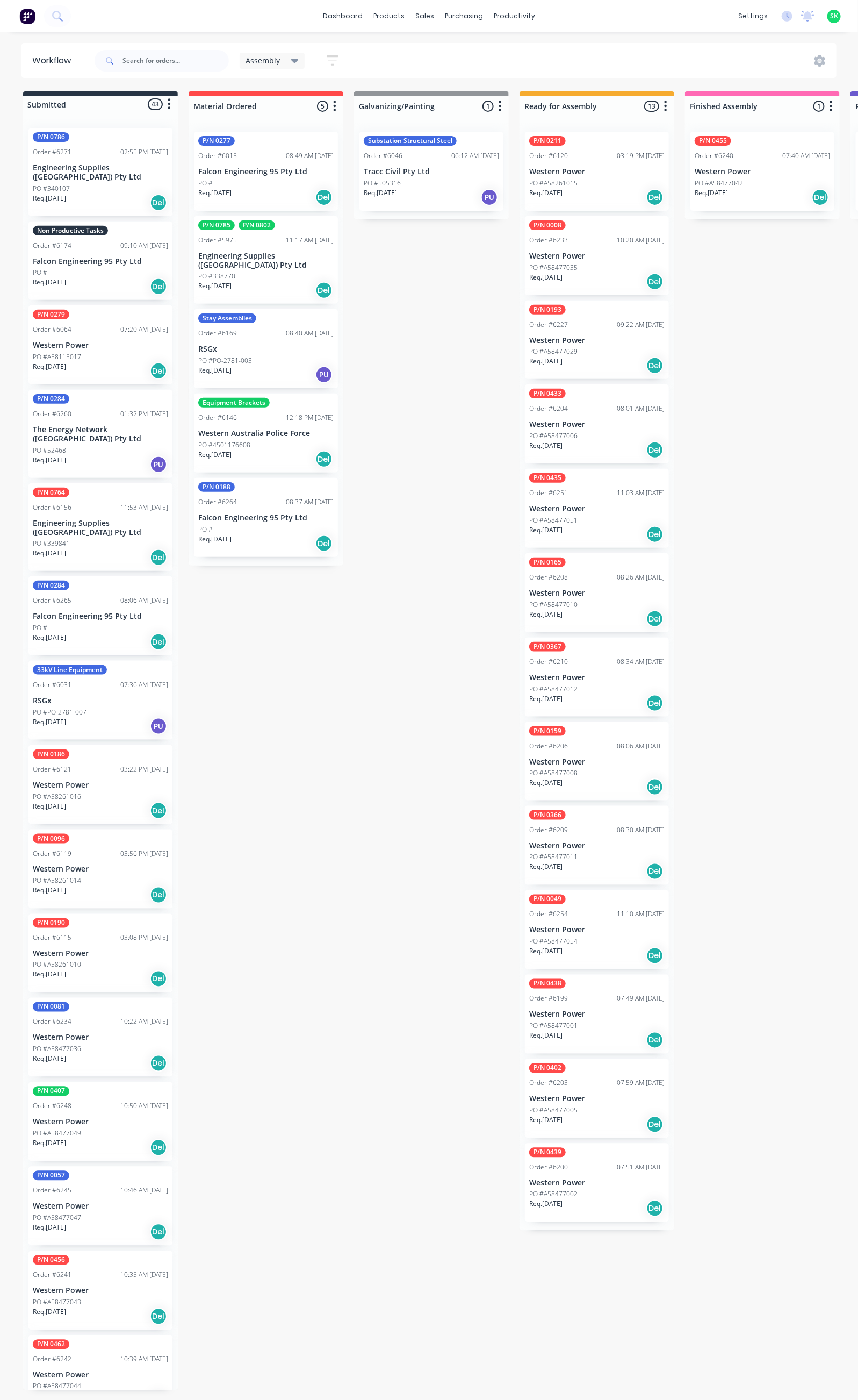
click at [579, 606] on div "PO #A58477010" at bounding box center [597, 605] width 135 height 9
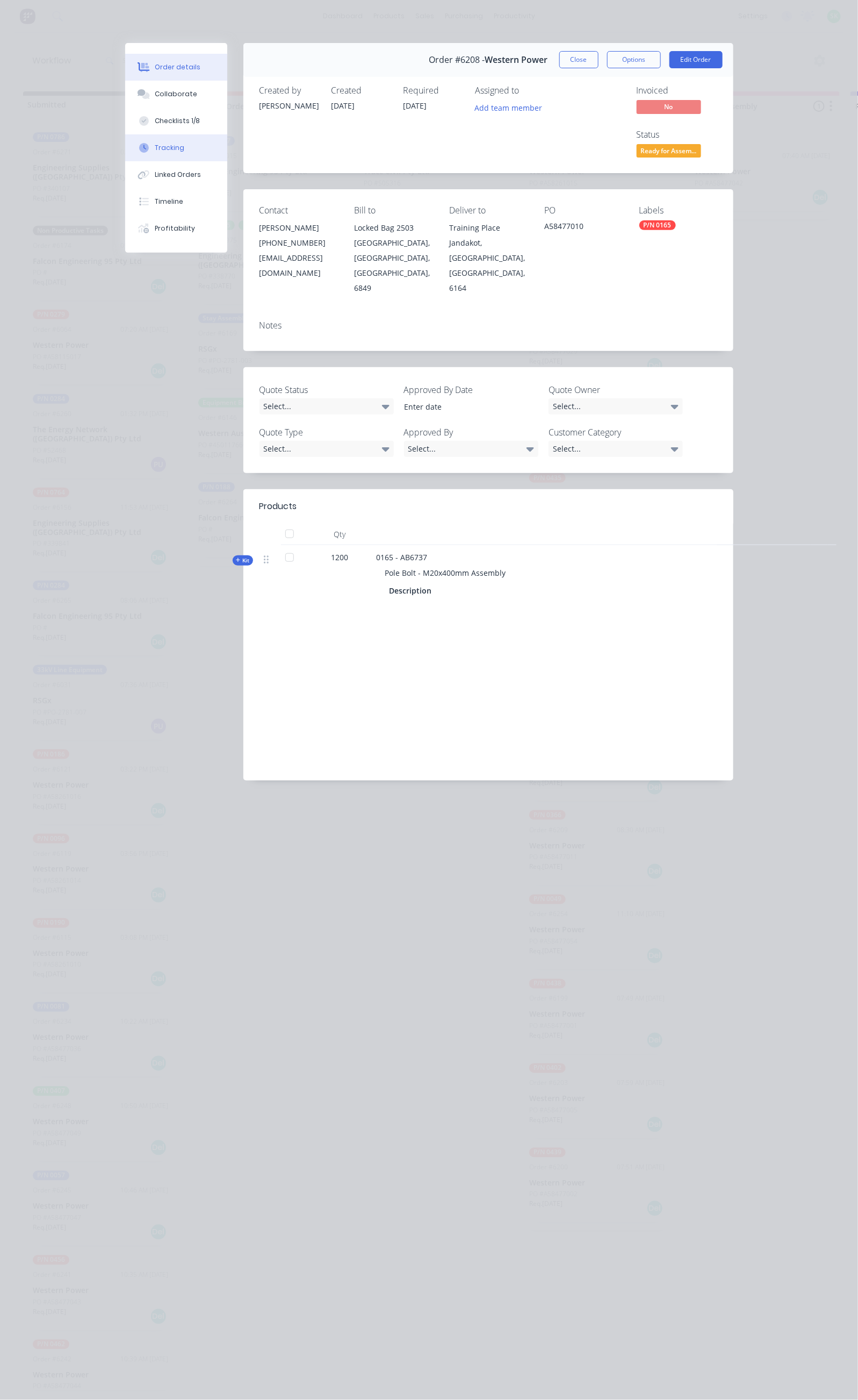
click at [125, 150] on button "Tracking" at bounding box center [176, 147] width 102 height 27
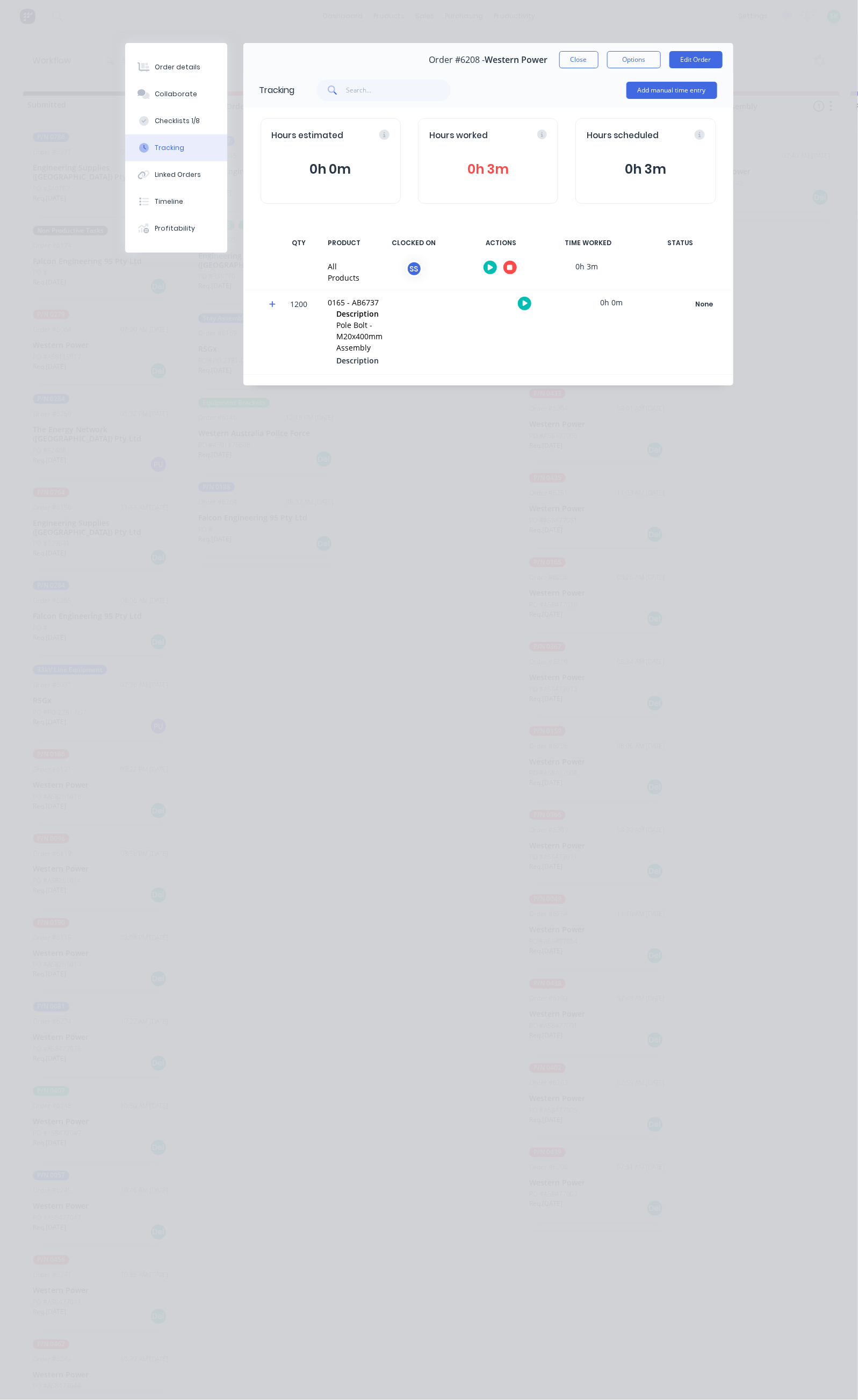
click at [494, 266] on icon "button" at bounding box center [490, 267] width 6 height 7
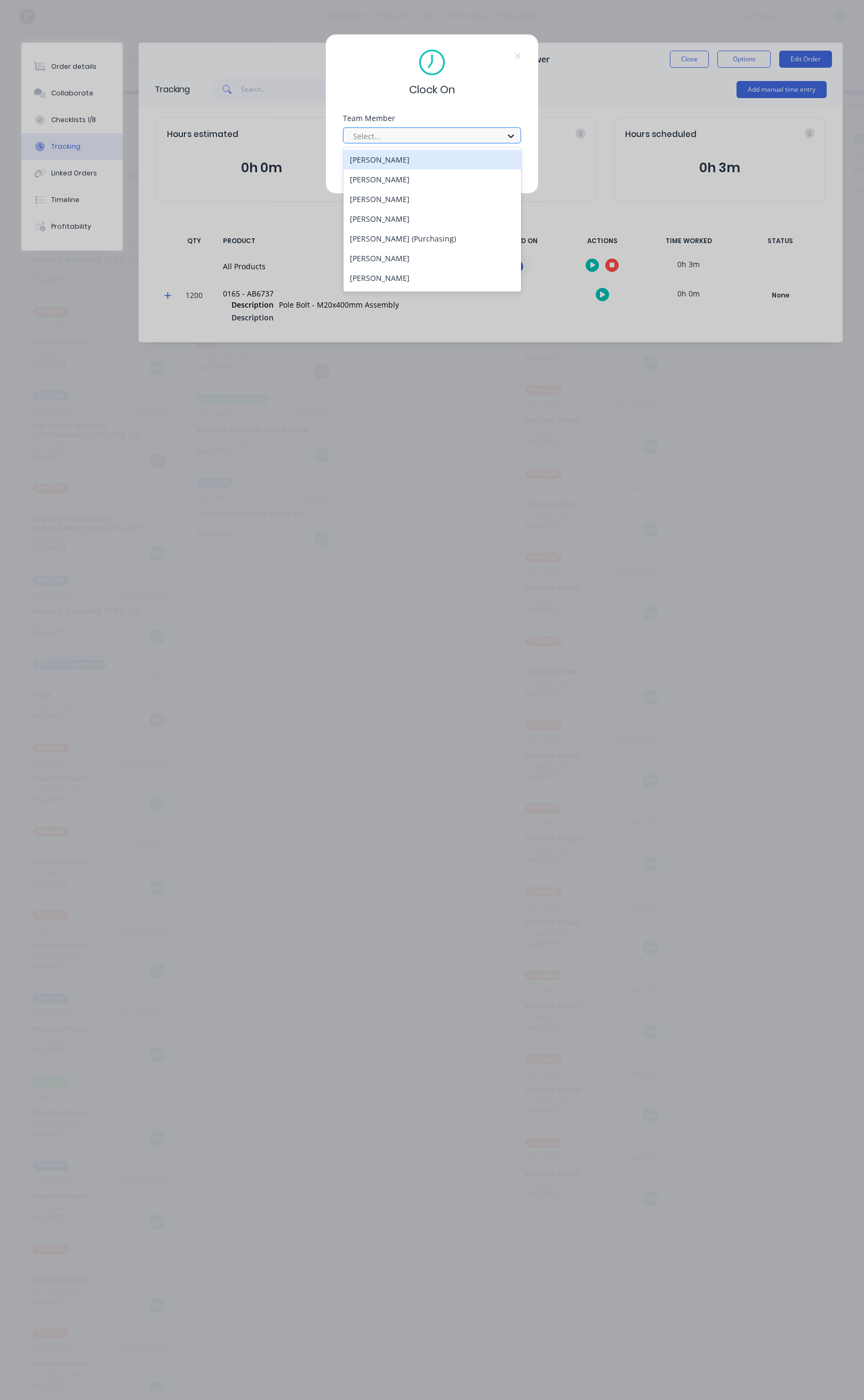
click at [507, 137] on icon at bounding box center [510, 136] width 11 height 11
type input "st"
drag, startPoint x: 459, startPoint y: 160, endPoint x: 430, endPoint y: 162, distance: 29.1
click at [458, 160] on div "[PERSON_NAME]" at bounding box center [432, 160] width 177 height 20
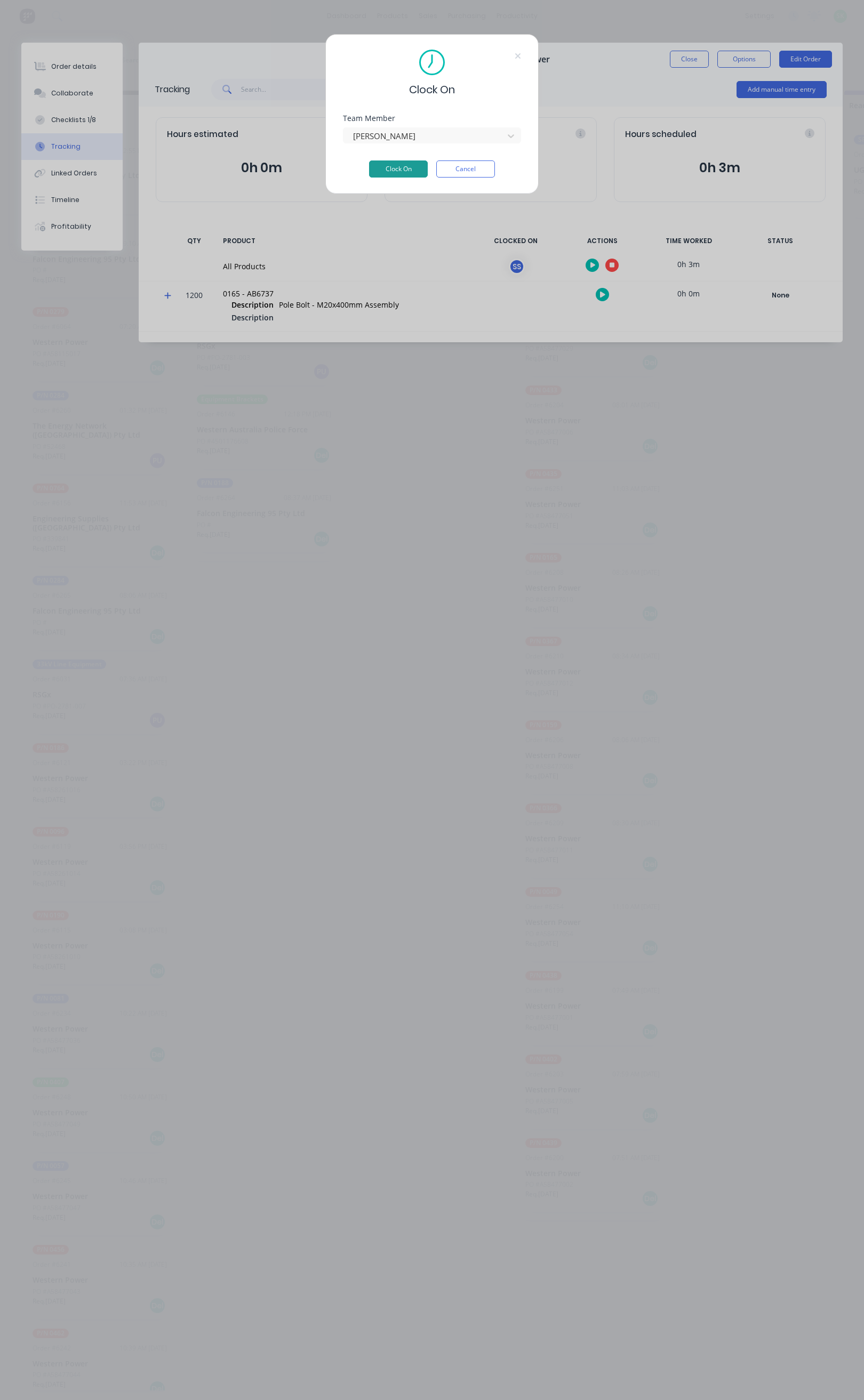
click at [400, 167] on button "Clock On" at bounding box center [399, 169] width 59 height 17
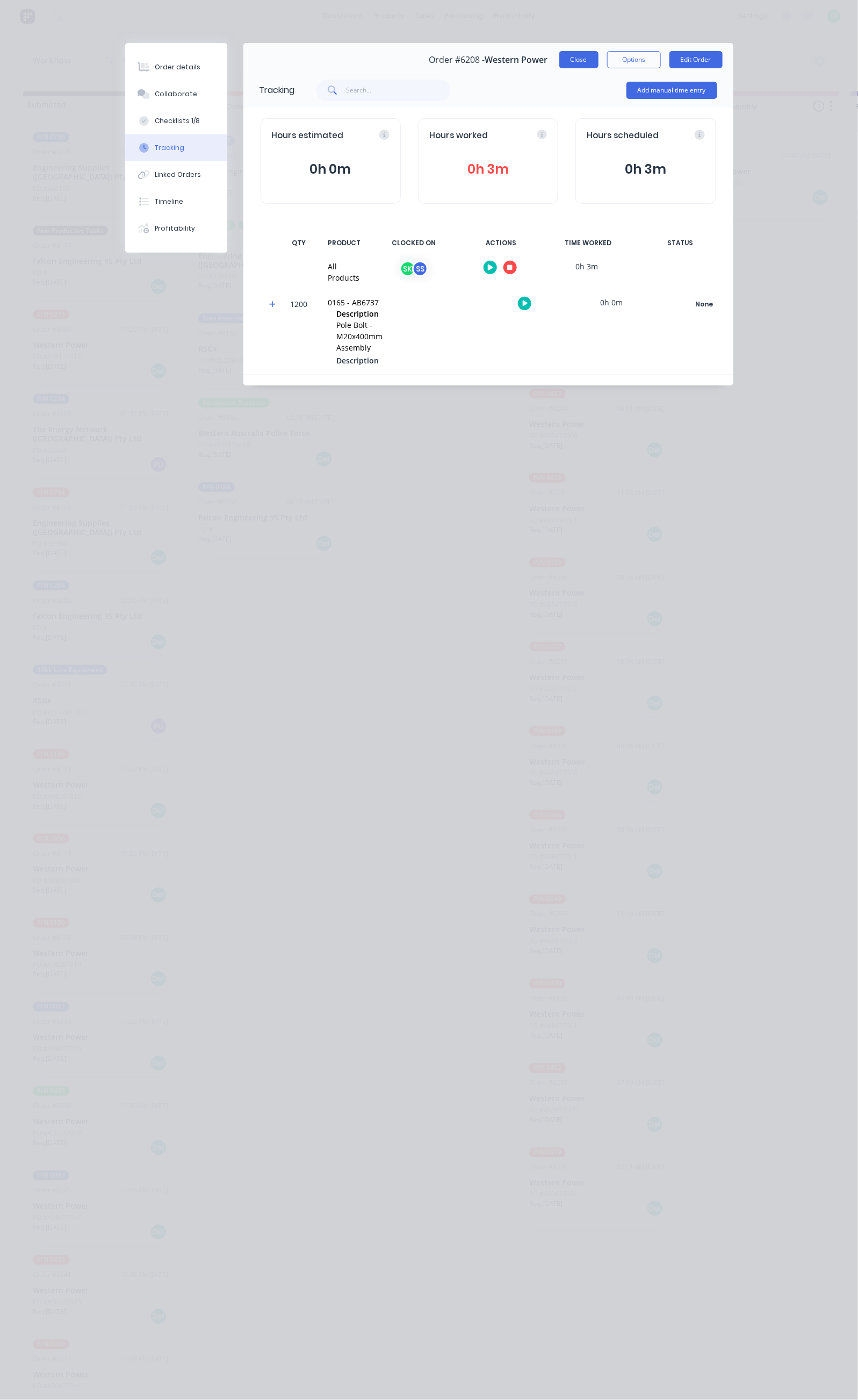
click at [599, 59] on button "Close" at bounding box center [579, 59] width 39 height 17
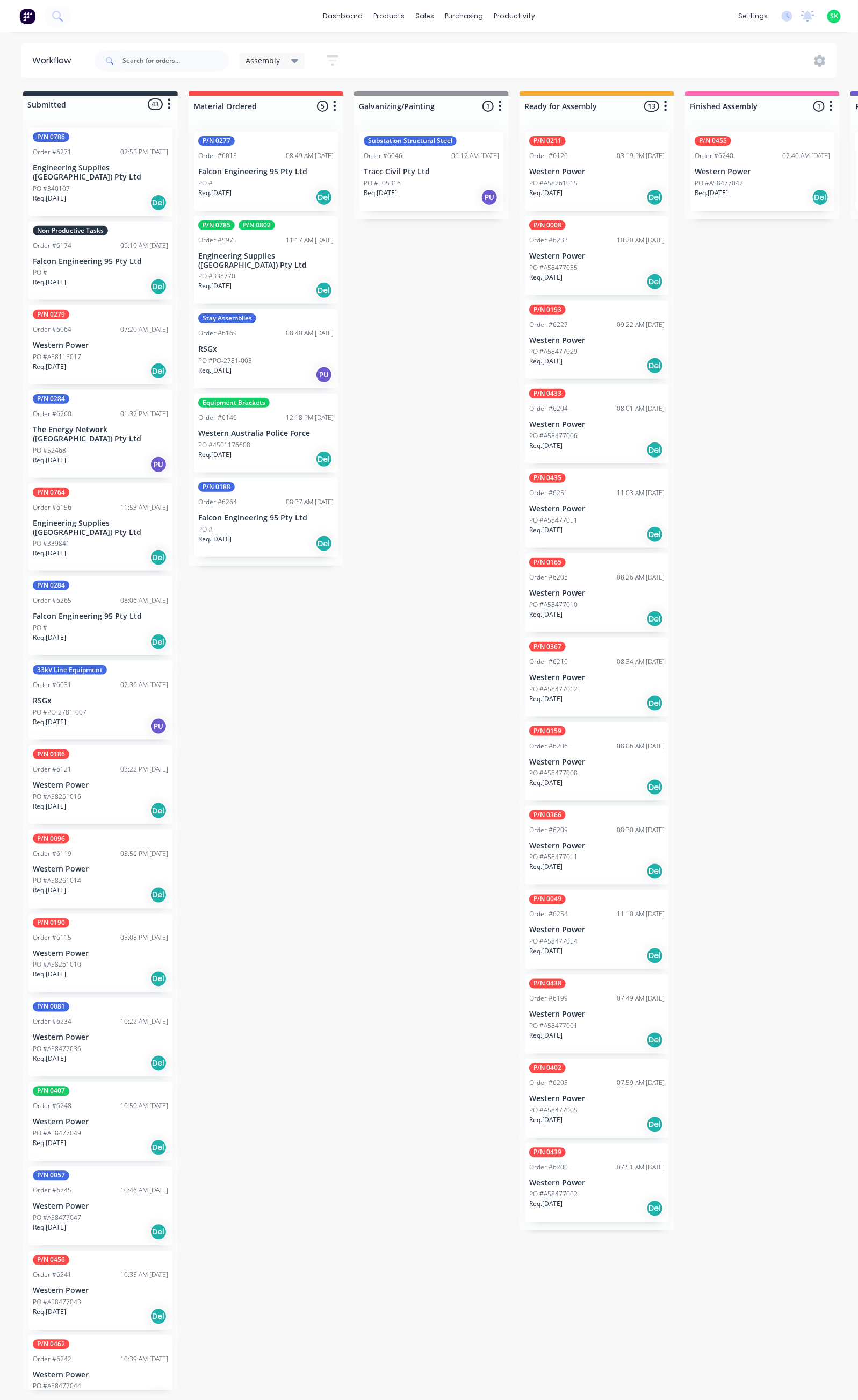
click at [123, 193] on div "Req. 29/08/25 Del" at bounding box center [100, 202] width 135 height 18
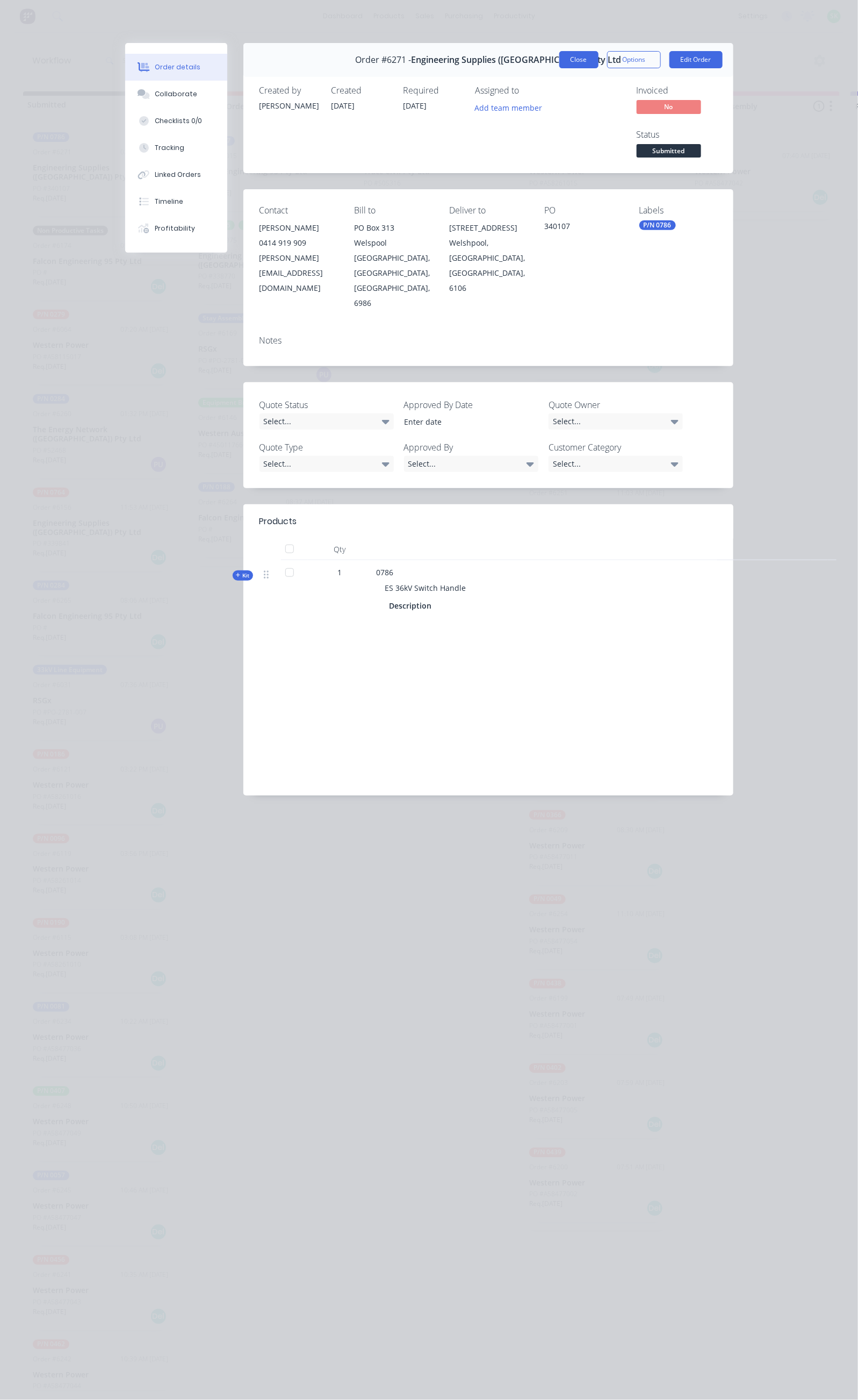
click at [599, 58] on button "Close" at bounding box center [579, 59] width 39 height 17
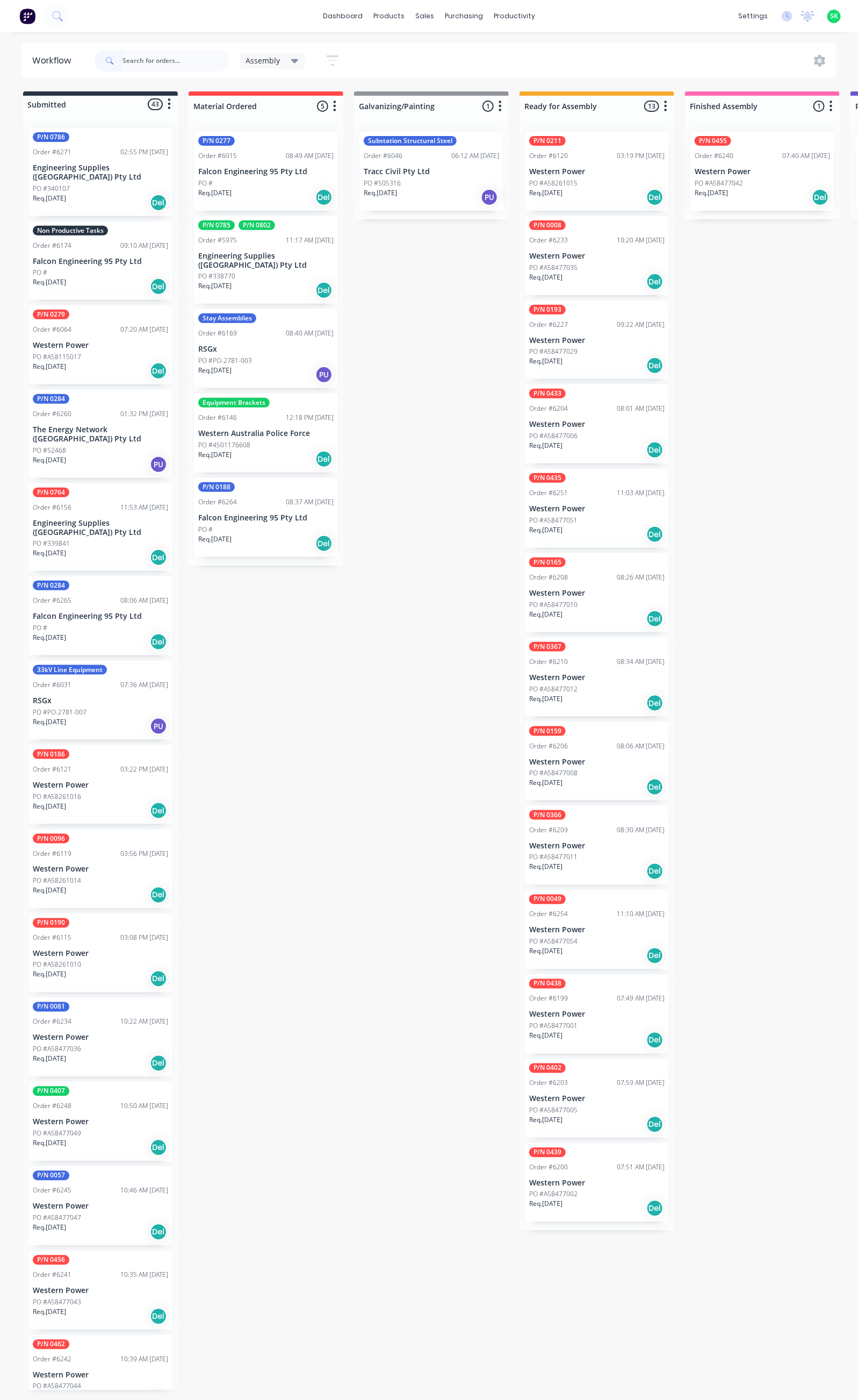
click at [121, 193] on div "Req. 29/08/25 Del" at bounding box center [100, 202] width 135 height 18
